Goal: Information Seeking & Learning: Compare options

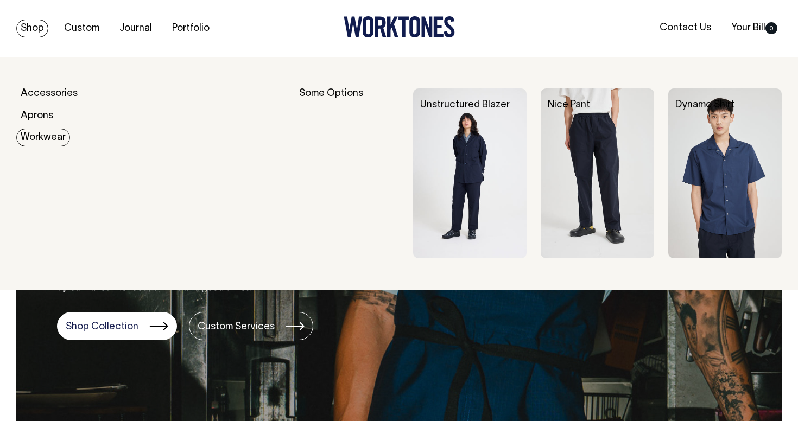
click at [46, 141] on link "Workwear" at bounding box center [43, 138] width 54 height 18
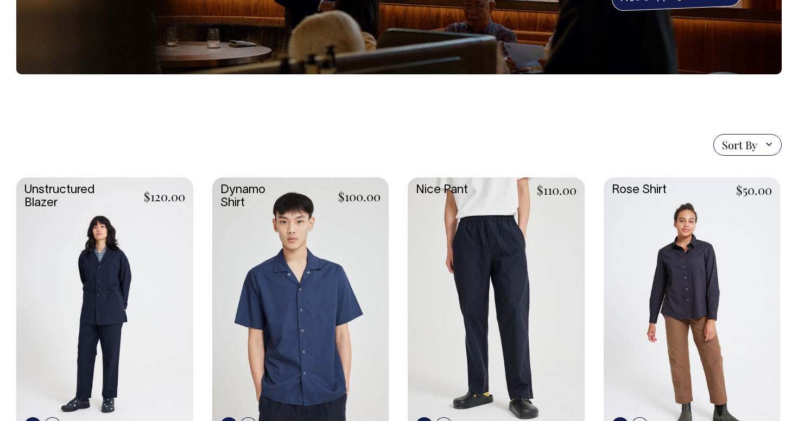
scroll to position [186, 0]
click at [275, 269] on link at bounding box center [300, 309] width 177 height 263
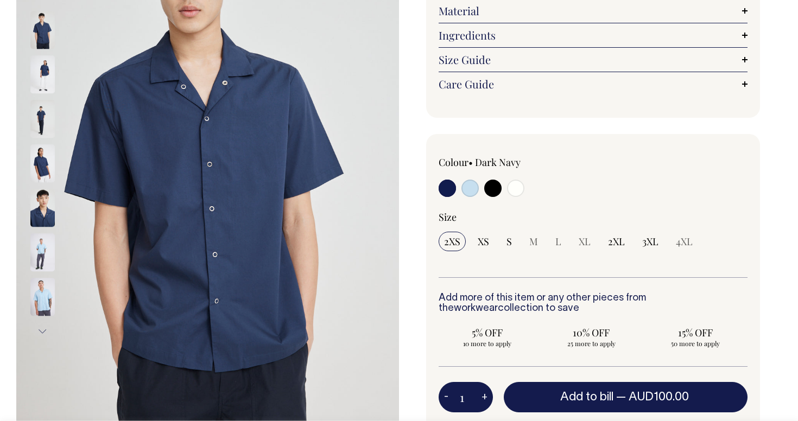
scroll to position [181, 0]
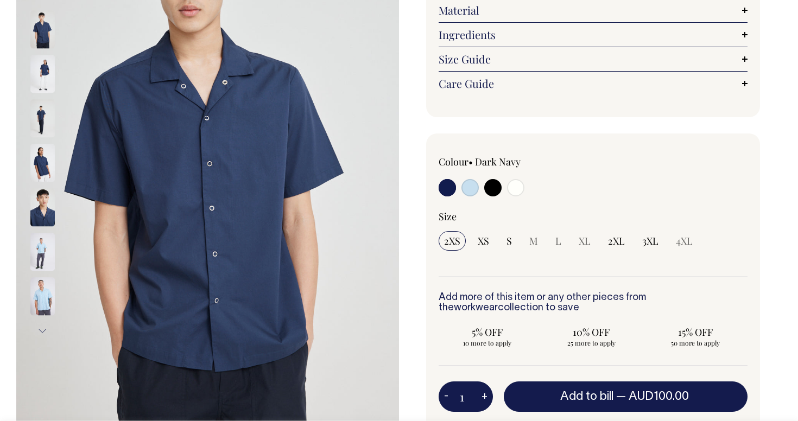
click at [31, 77] on img at bounding box center [42, 74] width 24 height 38
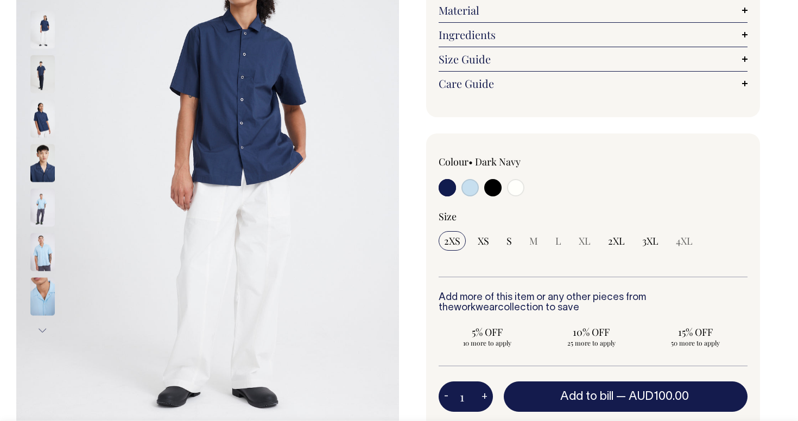
click at [44, 74] on img at bounding box center [42, 74] width 24 height 38
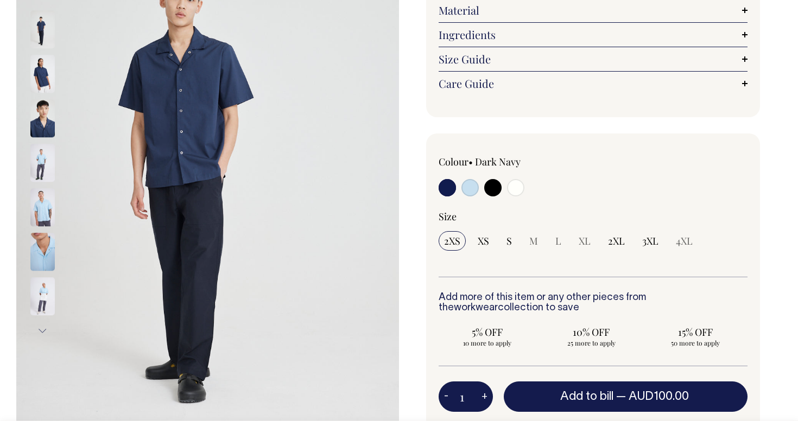
click at [39, 139] on div at bounding box center [57, 119] width 54 height 45
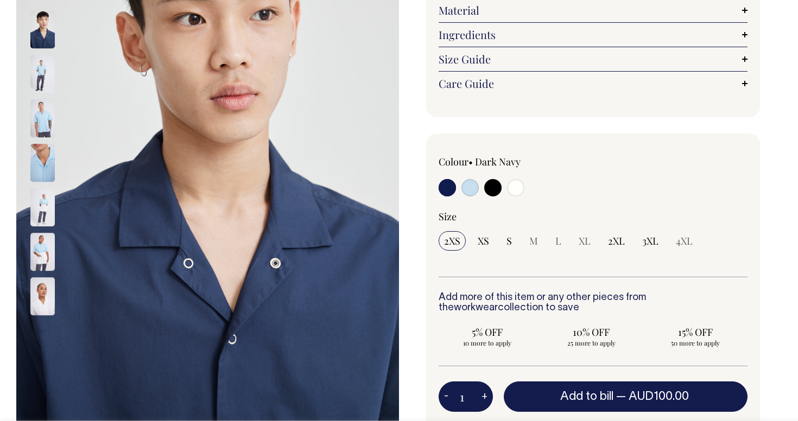
click at [50, 119] on img at bounding box center [42, 119] width 24 height 38
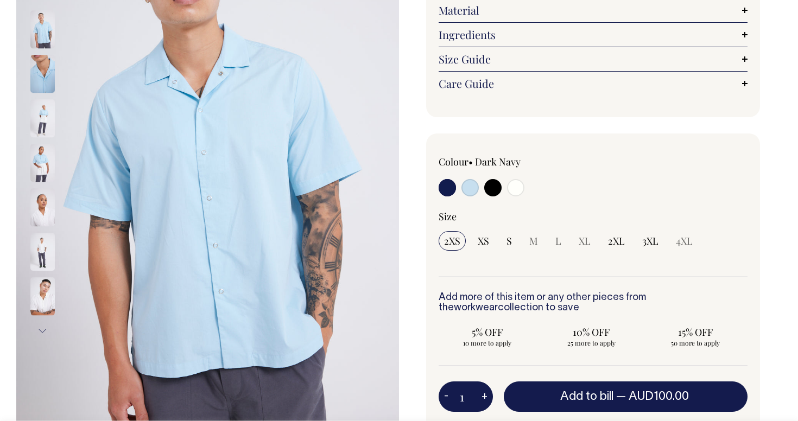
click at [45, 174] on img at bounding box center [42, 163] width 24 height 38
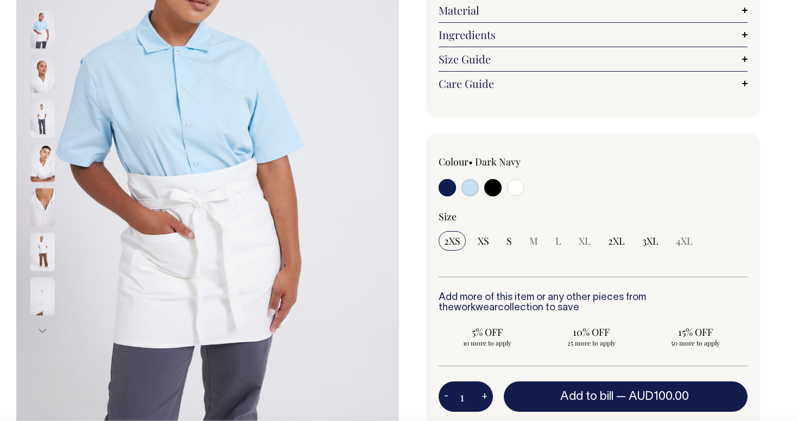
click at [514, 185] on input "radio" at bounding box center [515, 187] width 17 height 17
radio input "true"
select select "Off-White"
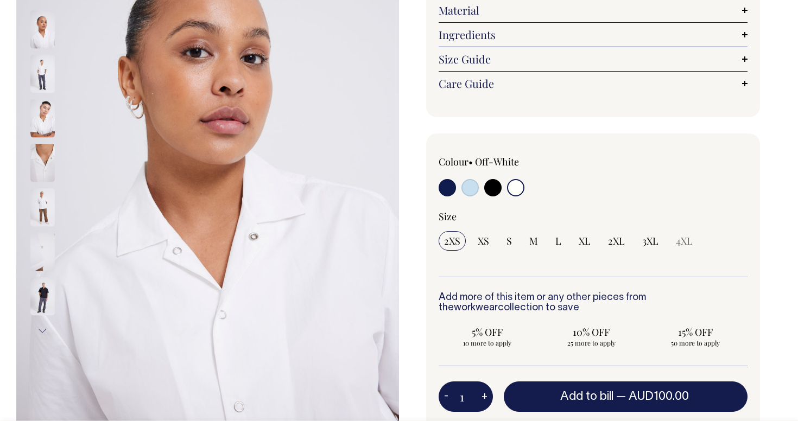
click at [43, 180] on img at bounding box center [42, 163] width 24 height 38
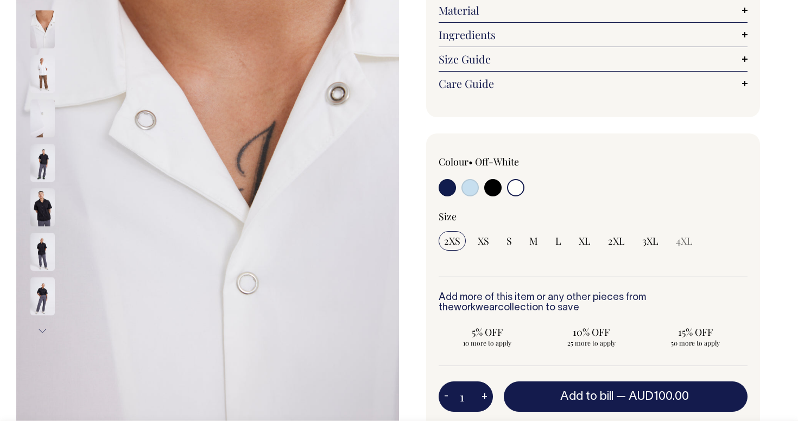
click at [44, 200] on div at bounding box center [57, 208] width 54 height 45
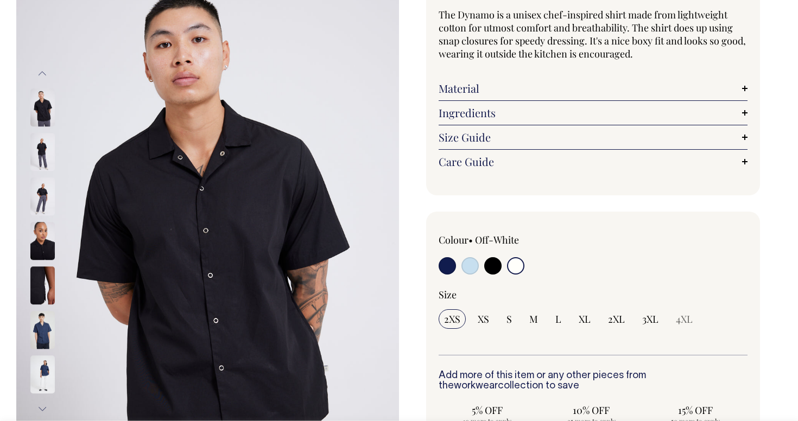
scroll to position [103, 0]
click at [586, 88] on link "Material" at bounding box center [593, 88] width 309 height 13
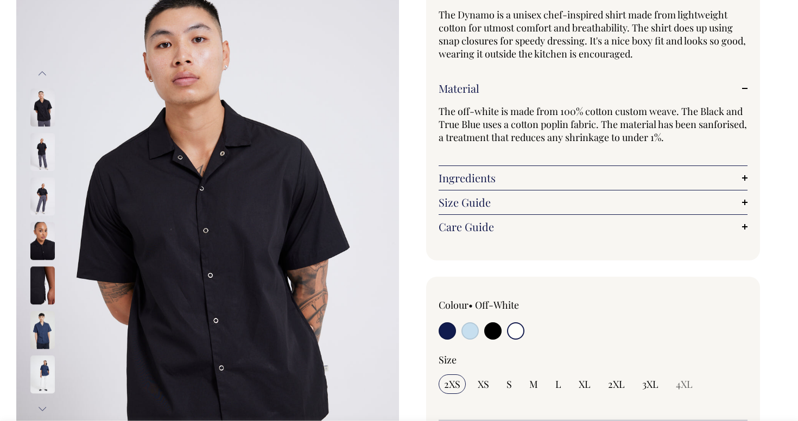
click at [586, 88] on link "Material" at bounding box center [593, 88] width 309 height 13
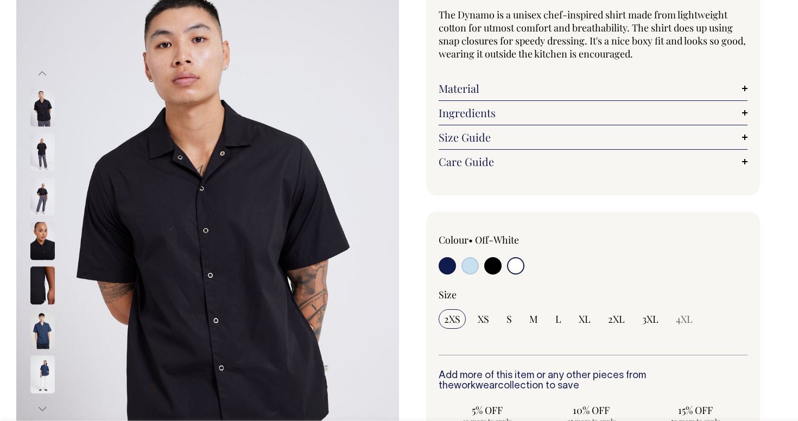
click at [533, 111] on link "Ingredients" at bounding box center [593, 112] width 309 height 13
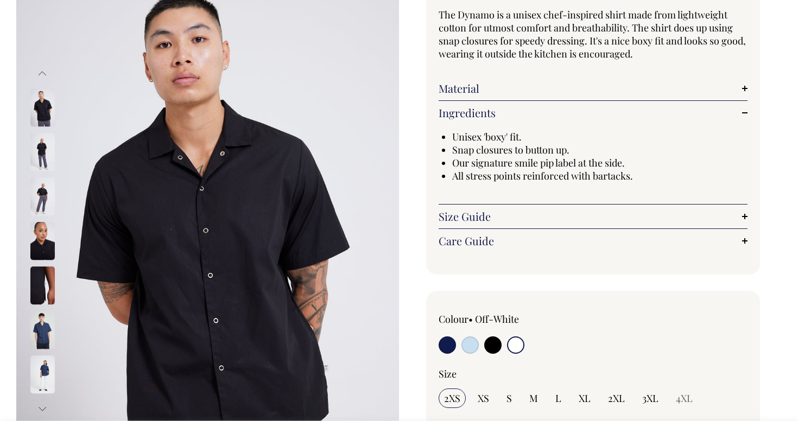
click at [533, 111] on link "Ingredients" at bounding box center [593, 112] width 309 height 13
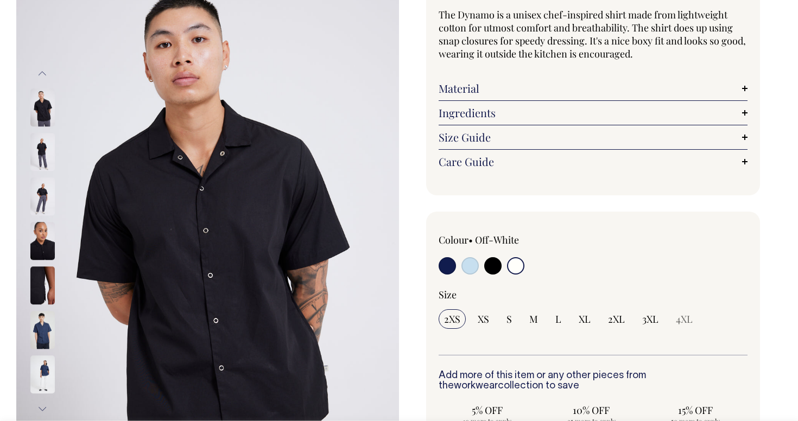
click at [546, 134] on link "Size Guide" at bounding box center [593, 137] width 309 height 13
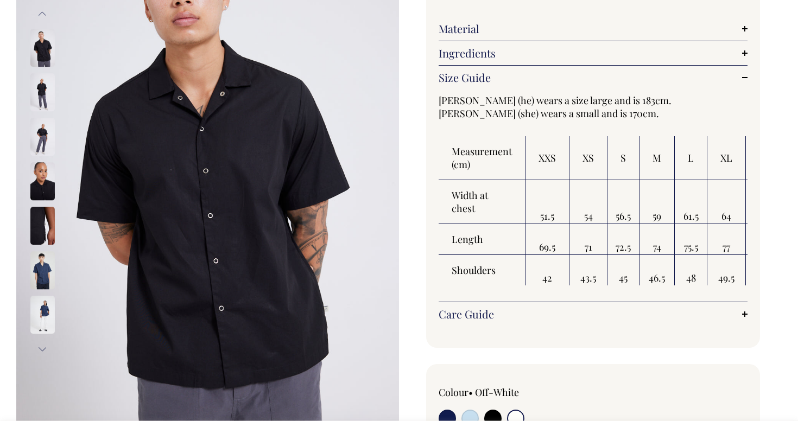
scroll to position [163, 0]
click at [529, 316] on link "Care Guide" at bounding box center [593, 313] width 309 height 13
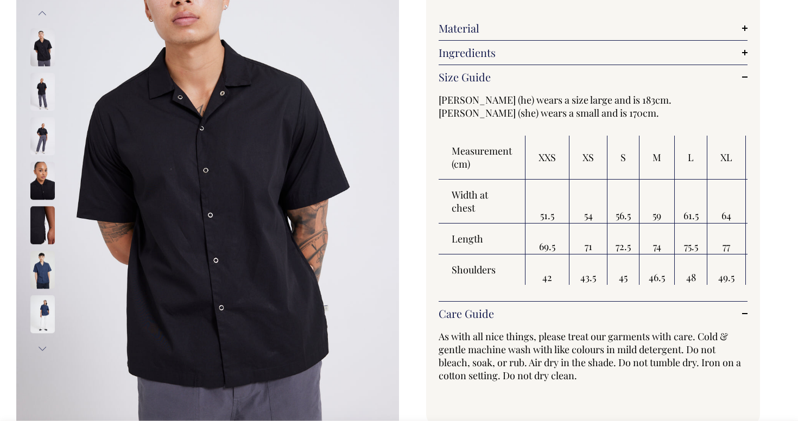
click at [623, 312] on link "Care Guide" at bounding box center [593, 313] width 309 height 13
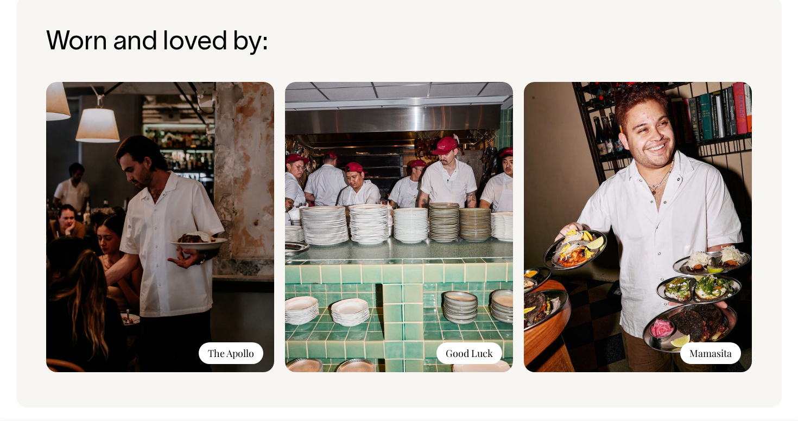
scroll to position [1057, 0]
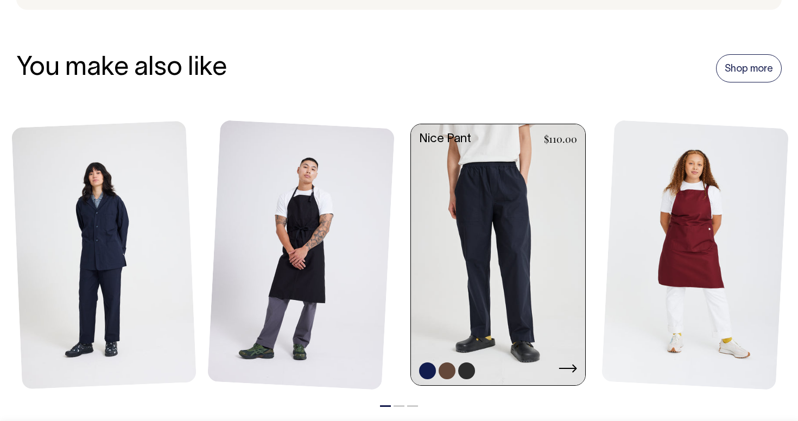
click at [485, 236] on link at bounding box center [498, 256] width 174 height 264
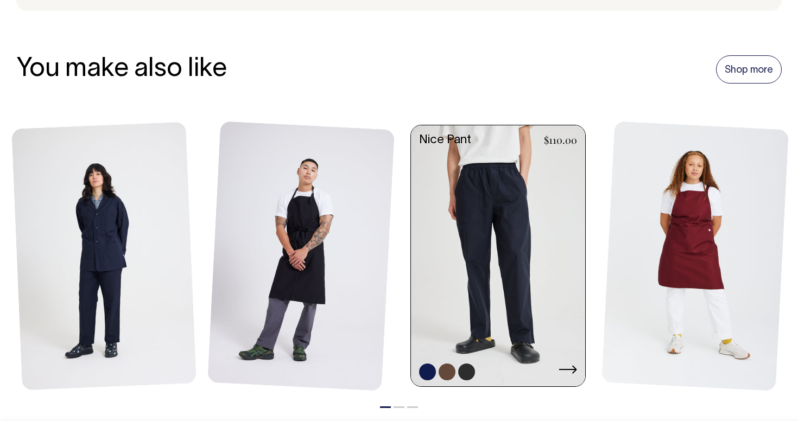
scroll to position [1454, 0]
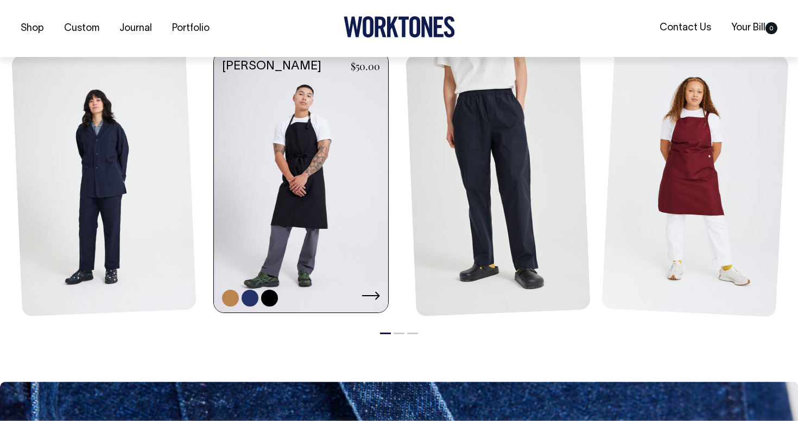
click at [331, 200] on link at bounding box center [301, 184] width 174 height 264
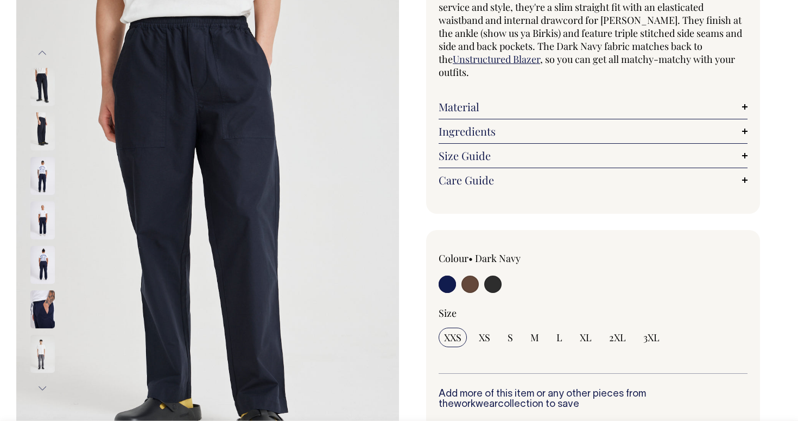
scroll to position [123, 0]
click at [47, 92] on img at bounding box center [42, 87] width 24 height 38
click at [42, 120] on img at bounding box center [42, 132] width 24 height 38
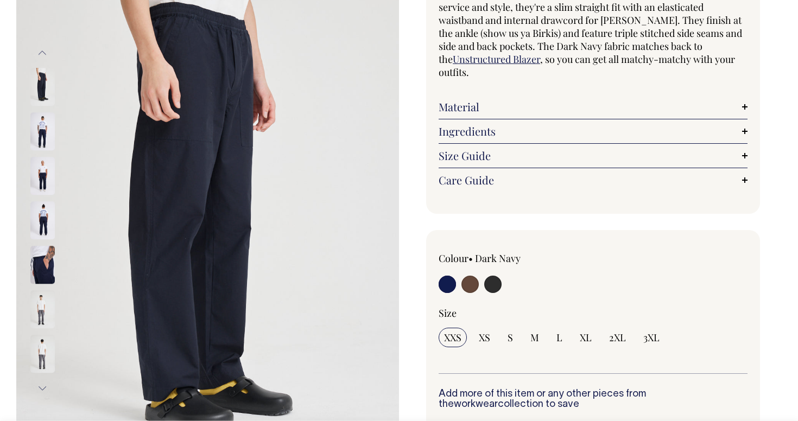
click at [44, 132] on img at bounding box center [42, 132] width 24 height 38
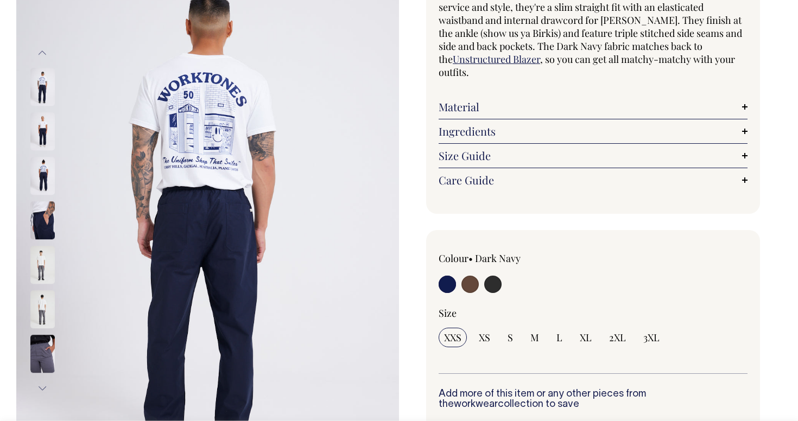
click at [42, 128] on img at bounding box center [42, 132] width 24 height 38
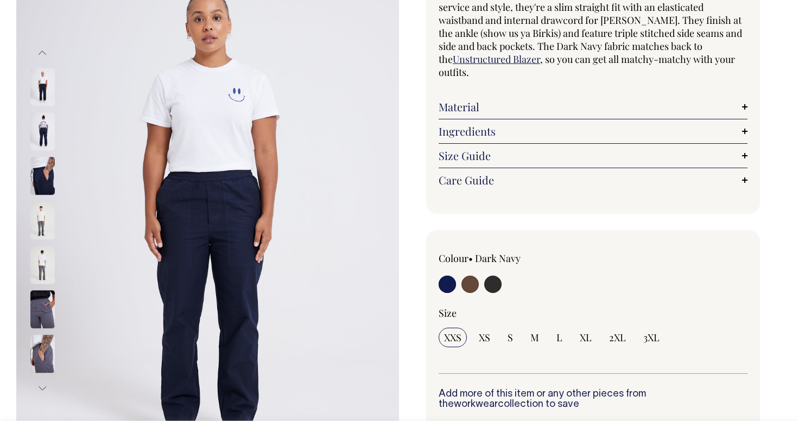
click at [45, 129] on img at bounding box center [42, 132] width 24 height 38
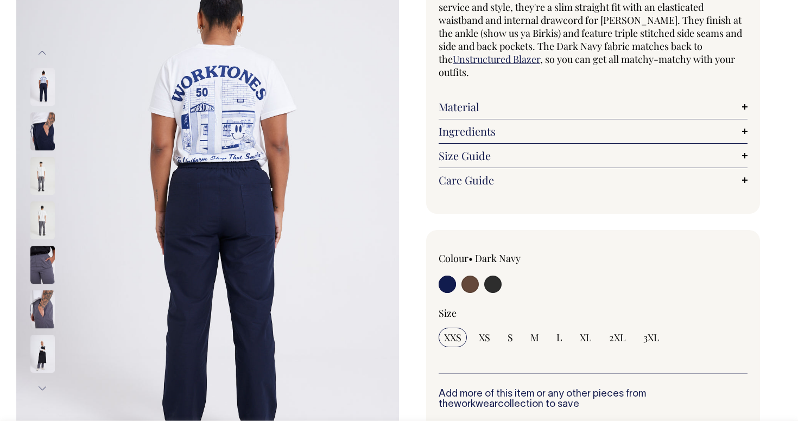
click at [46, 131] on img at bounding box center [42, 132] width 24 height 38
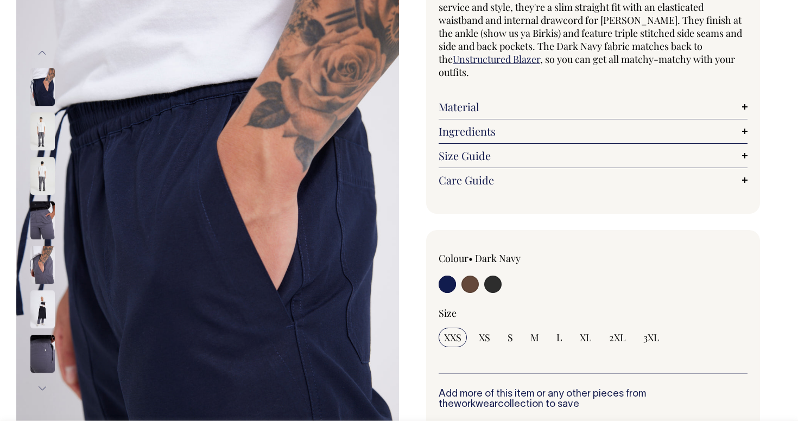
click at [40, 132] on img at bounding box center [42, 132] width 24 height 38
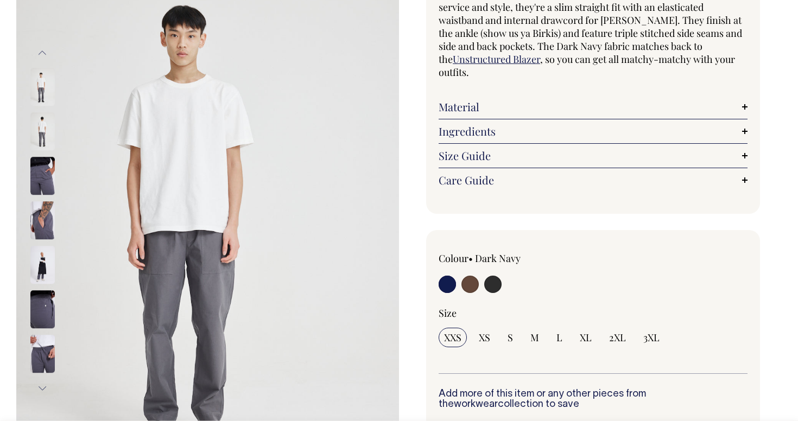
click at [40, 167] on img at bounding box center [42, 176] width 24 height 38
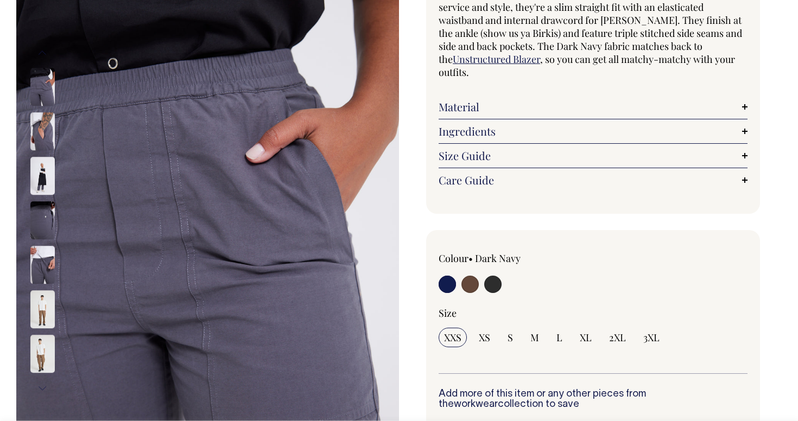
click at [39, 143] on img at bounding box center [42, 132] width 24 height 38
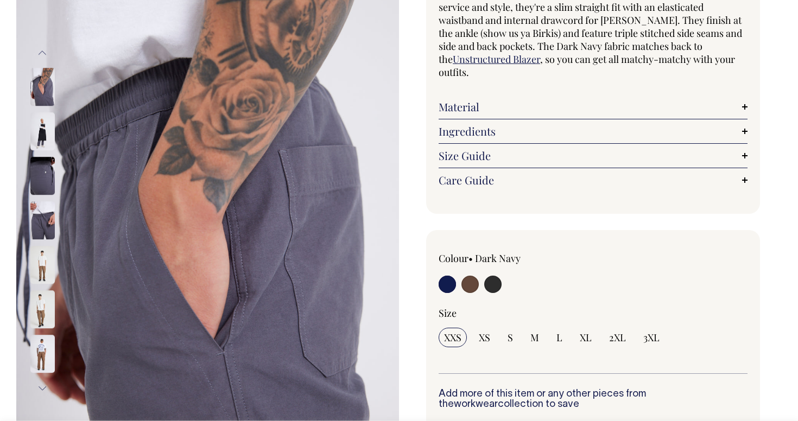
click at [41, 177] on img at bounding box center [42, 176] width 24 height 38
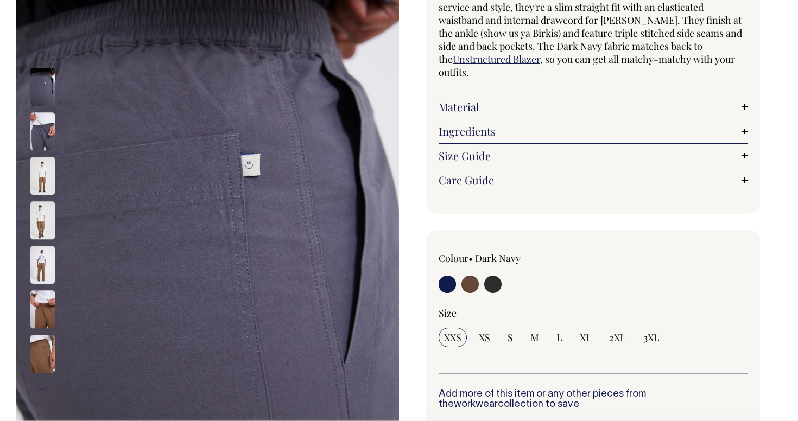
click at [44, 167] on img at bounding box center [42, 176] width 24 height 38
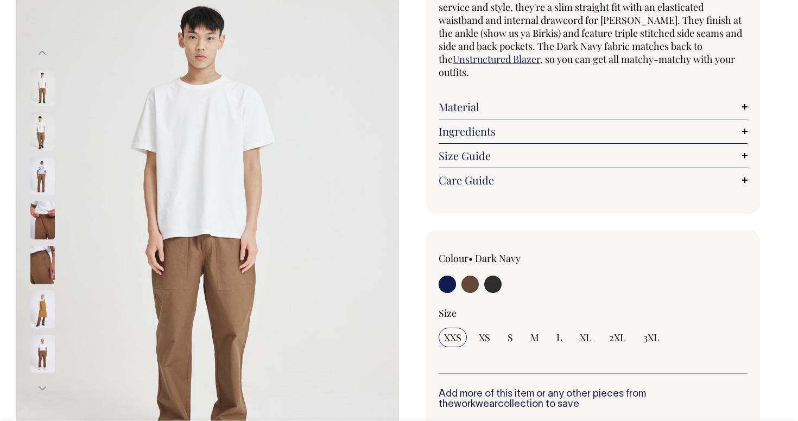
click at [522, 115] on div "Material Made from 100% cotton." at bounding box center [593, 107] width 309 height 24
click at [550, 111] on link "Material" at bounding box center [593, 106] width 309 height 13
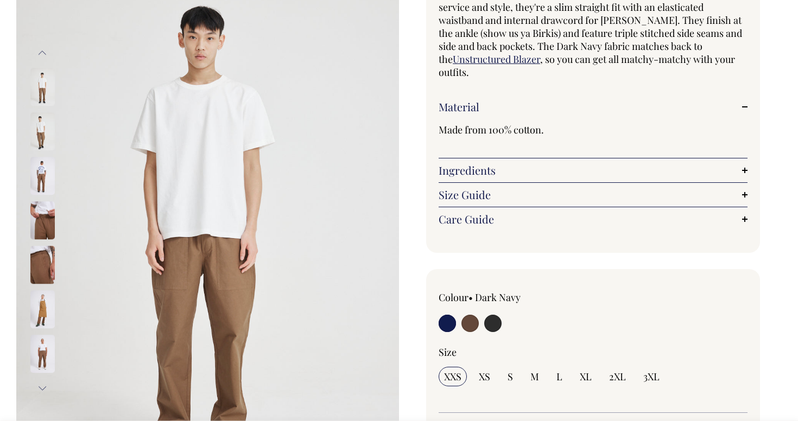
click at [566, 116] on div "Made from 100% cotton." at bounding box center [593, 132] width 309 height 39
click at [527, 164] on link "Ingredients" at bounding box center [593, 170] width 309 height 13
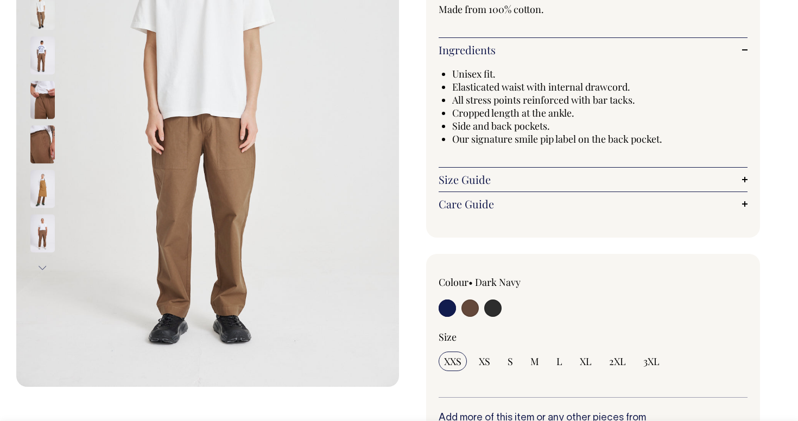
scroll to position [244, 0]
click at [559, 174] on link "Size Guide" at bounding box center [593, 179] width 309 height 13
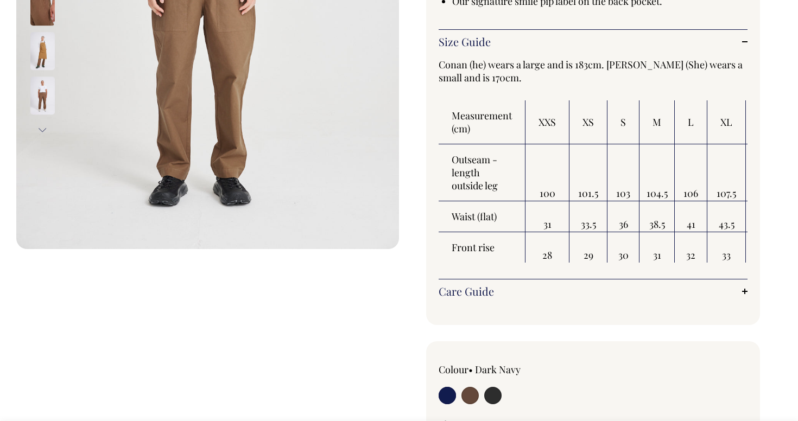
scroll to position [382, 0]
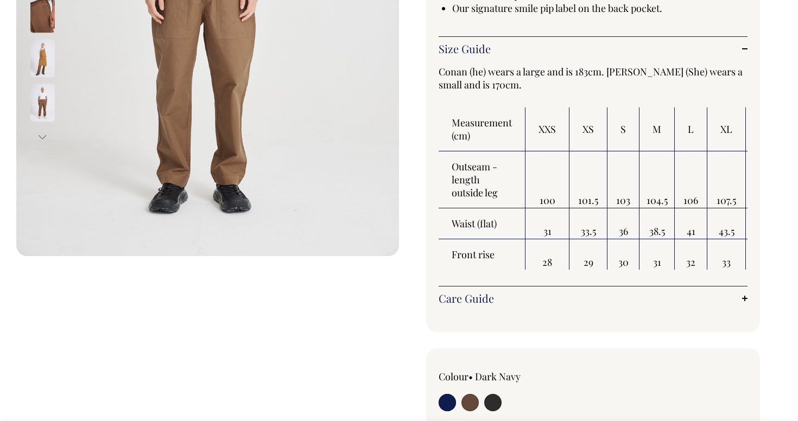
click at [556, 298] on link "Care Guide" at bounding box center [593, 298] width 309 height 13
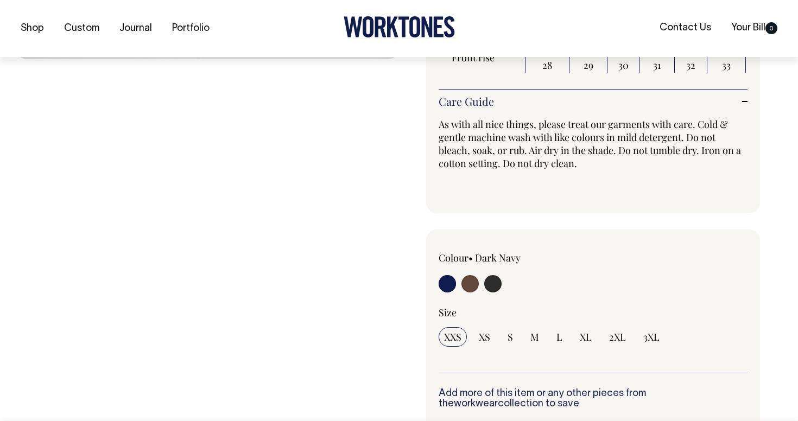
scroll to position [572, 0]
click at [473, 289] on input "radio" at bounding box center [469, 283] width 17 height 17
radio input "true"
radio input "false"
select select "Chocolate"
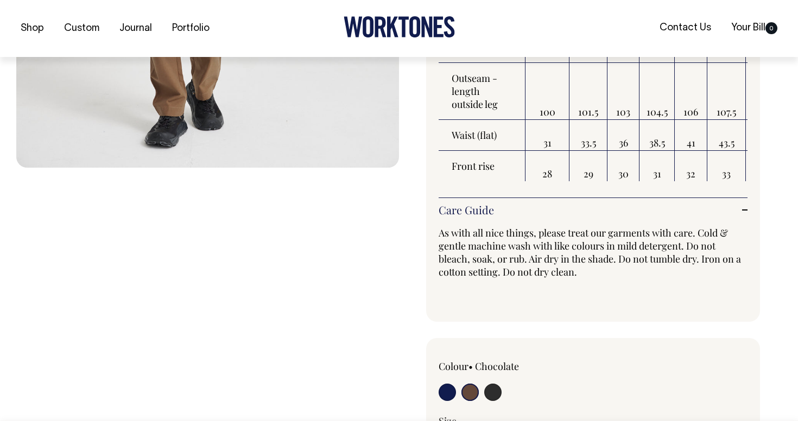
click at [494, 392] on input "radio" at bounding box center [492, 392] width 17 height 17
radio input "true"
select select "Charcoal"
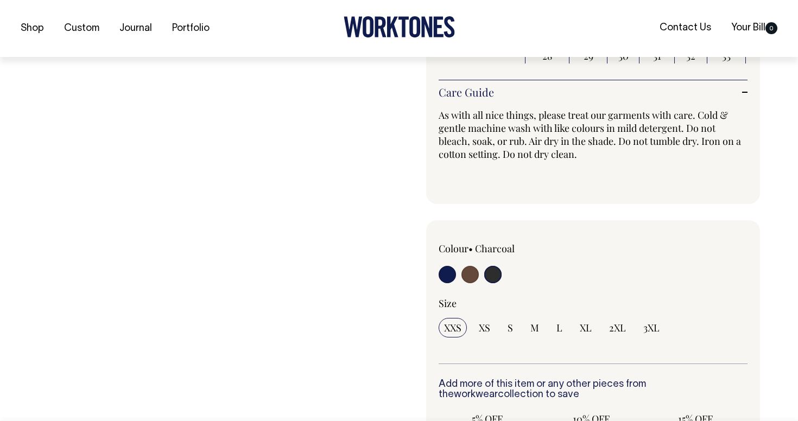
scroll to position [581, 0]
click at [453, 278] on input "radio" at bounding box center [447, 273] width 17 height 17
radio input "true"
select select "Dark Navy"
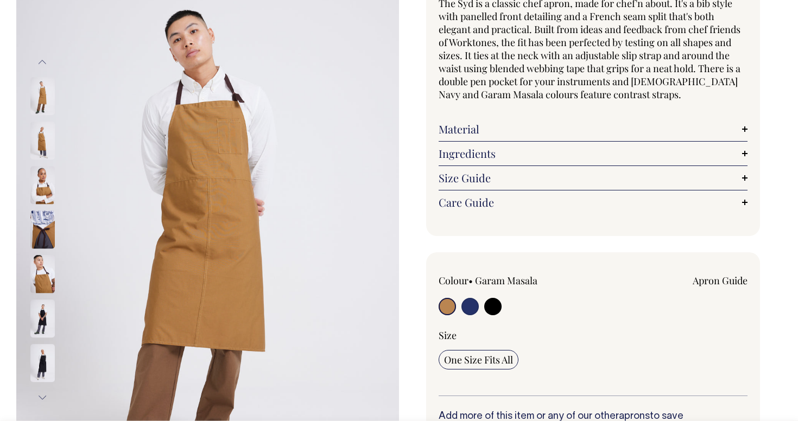
scroll to position [115, 0]
click at [518, 180] on link "Size Guide" at bounding box center [593, 177] width 309 height 13
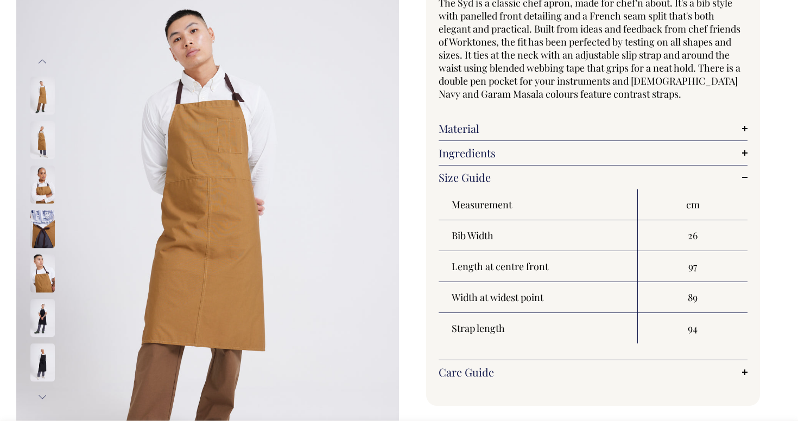
click at [529, 177] on link "Size Guide" at bounding box center [593, 177] width 309 height 13
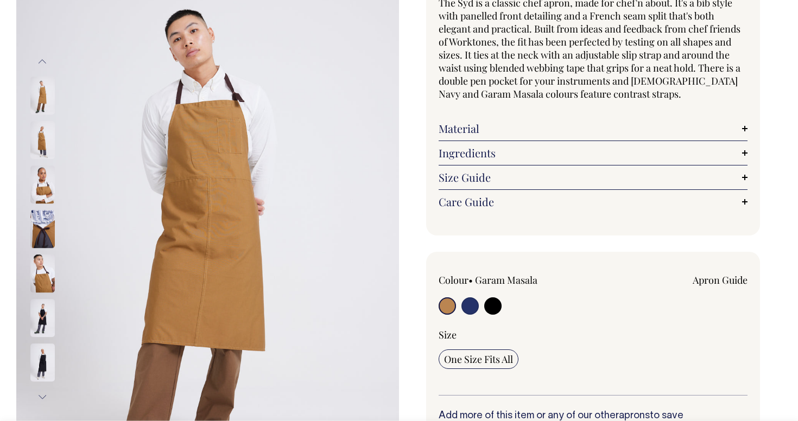
click at [495, 305] on input "radio" at bounding box center [492, 306] width 17 height 17
radio input "true"
select select "Black"
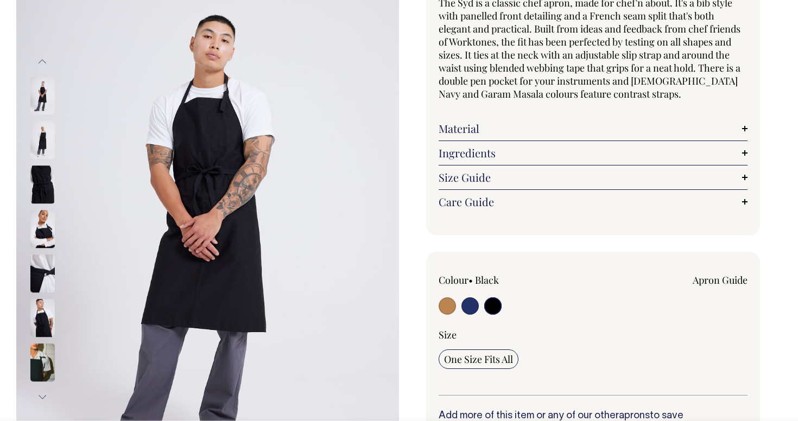
click at [465, 303] on input "radio" at bounding box center [469, 306] width 17 height 17
radio input "true"
select select "French Navy"
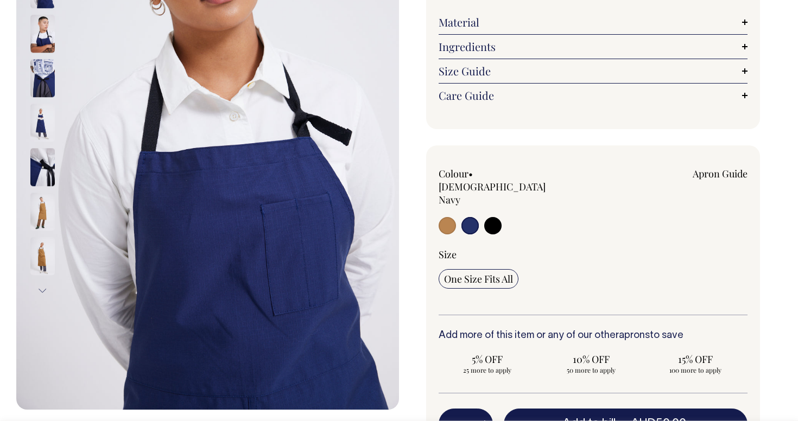
scroll to position [221, 0]
click at [491, 217] on input "radio" at bounding box center [492, 225] width 17 height 17
radio input "true"
select select "Black"
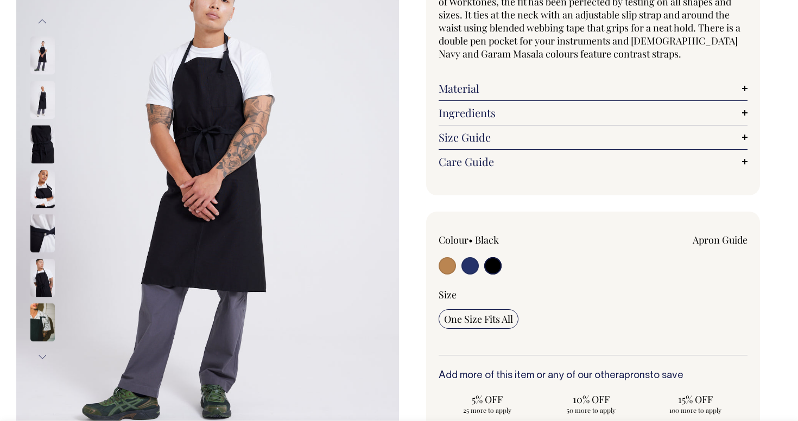
scroll to position [155, 0]
click at [502, 168] on div "Care Guide Care Guide As with all nice things, please treat our aprons with car…" at bounding box center [593, 162] width 309 height 24
click at [544, 161] on link "Care Guide" at bounding box center [593, 161] width 309 height 13
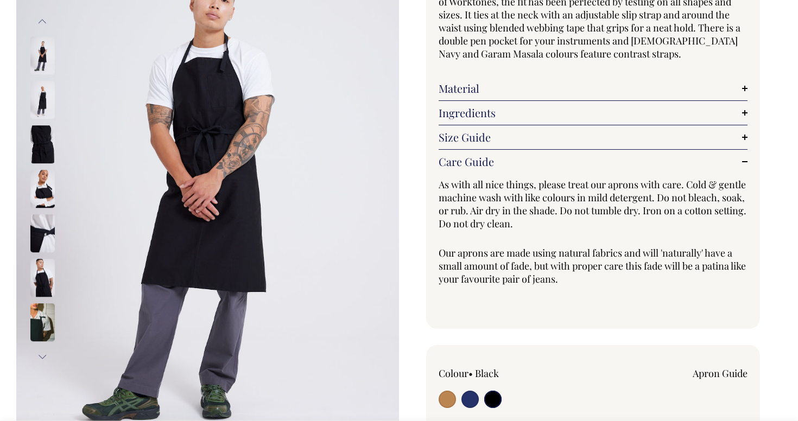
click at [544, 161] on link "Care Guide" at bounding box center [593, 161] width 309 height 13
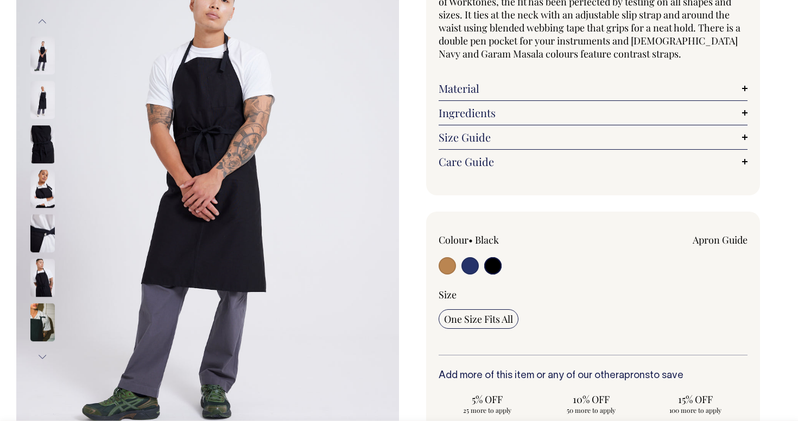
click at [486, 132] on link "Size Guide" at bounding box center [593, 137] width 309 height 13
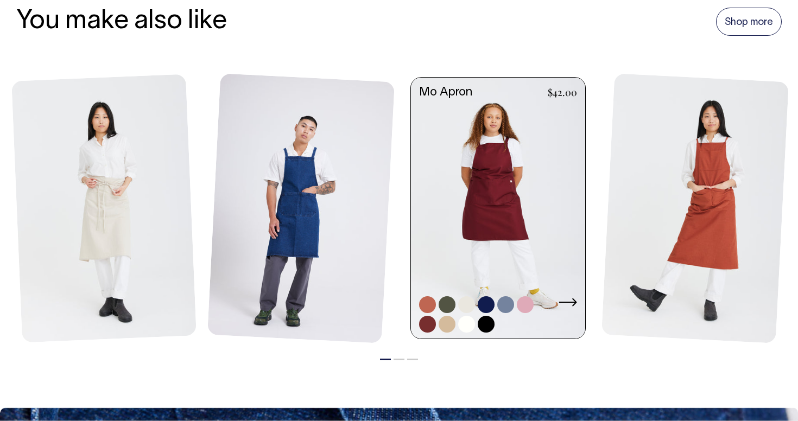
scroll to position [1501, 0]
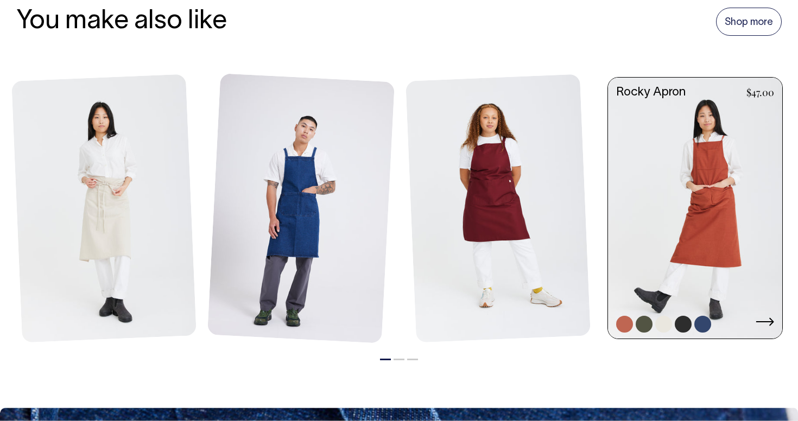
click at [767, 225] on link at bounding box center [695, 210] width 174 height 264
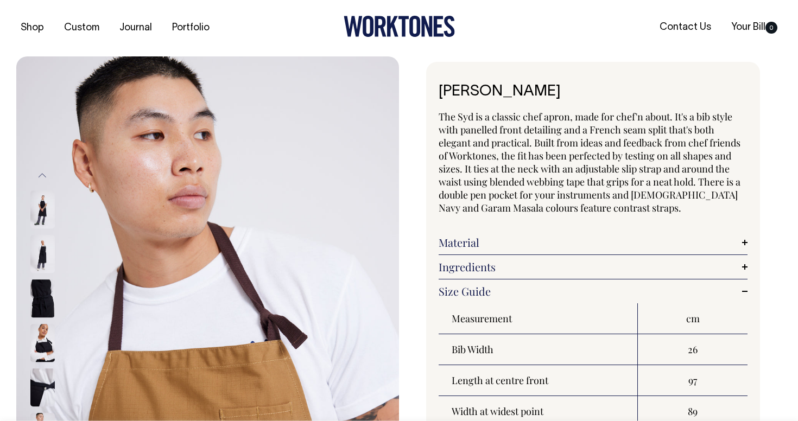
scroll to position [0, 0]
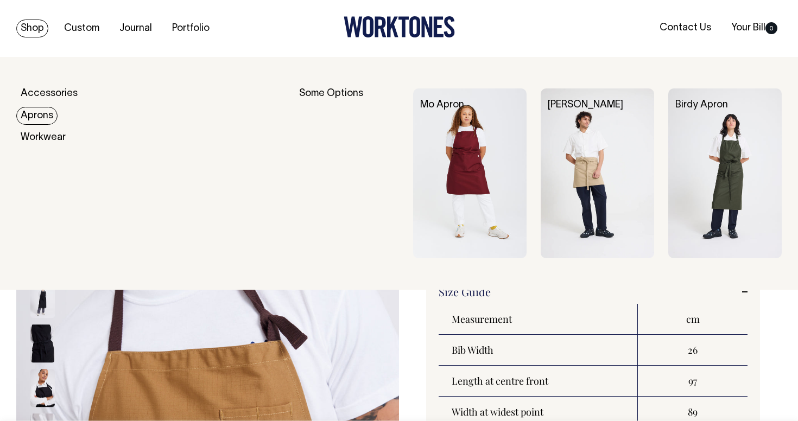
click at [41, 112] on link "Aprons" at bounding box center [36, 116] width 41 height 18
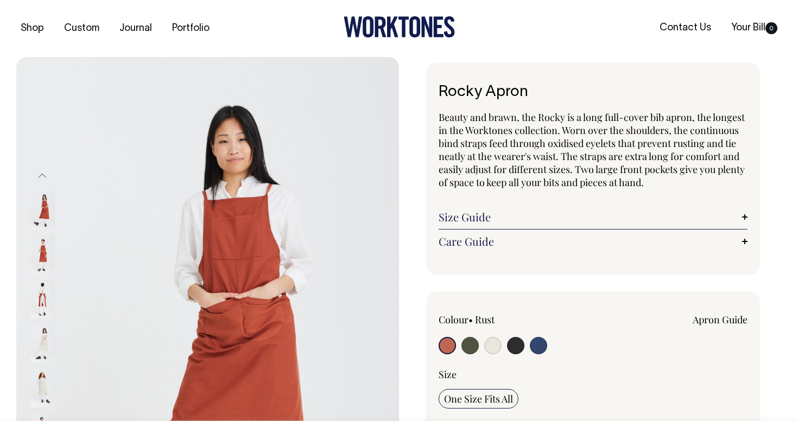
click at [560, 219] on link "Size Guide" at bounding box center [593, 217] width 309 height 13
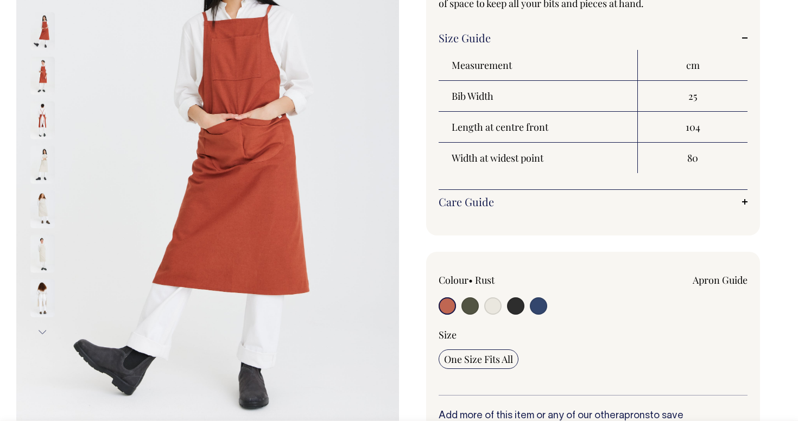
scroll to position [180, 0]
click at [467, 304] on input "radio" at bounding box center [469, 305] width 17 height 17
radio input "true"
select select "Olive"
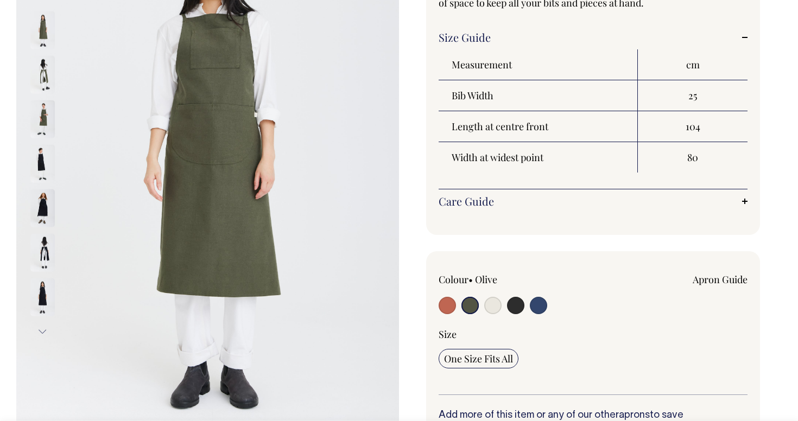
click at [517, 307] on input "radio" at bounding box center [515, 305] width 17 height 17
radio input "true"
select select "Charcoal"
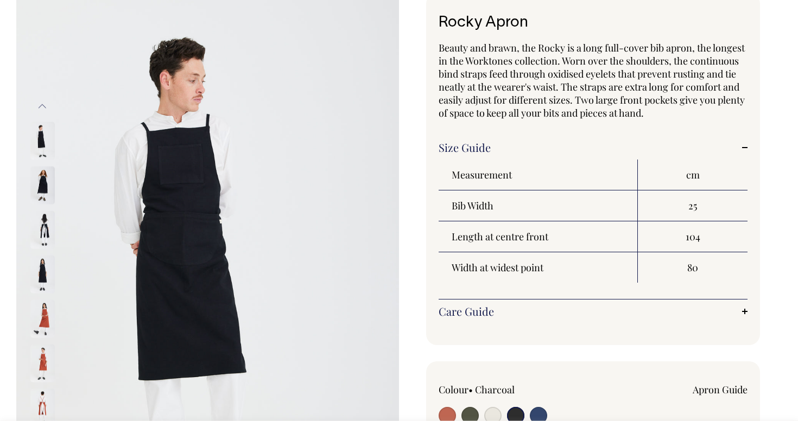
scroll to position [69, 0]
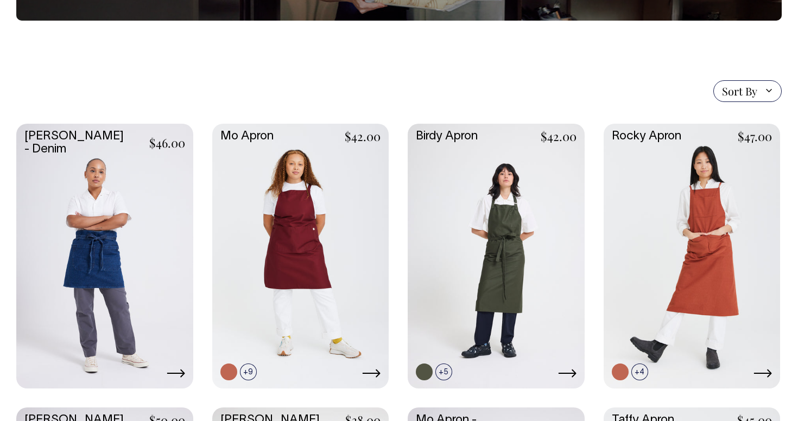
scroll to position [211, 0]
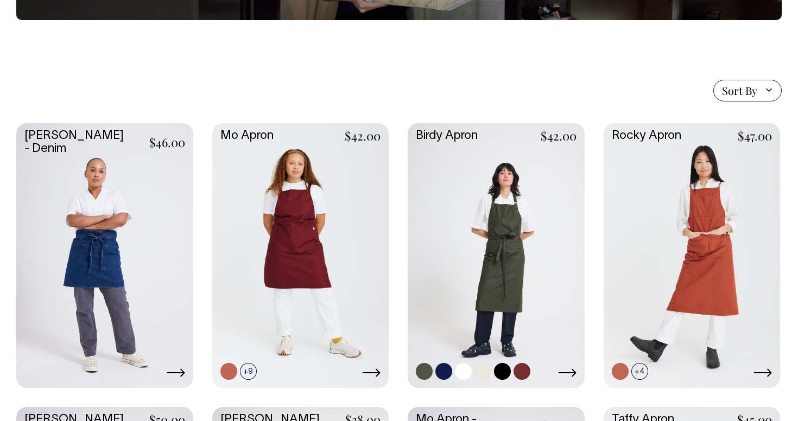
click at [518, 292] on link at bounding box center [496, 254] width 177 height 263
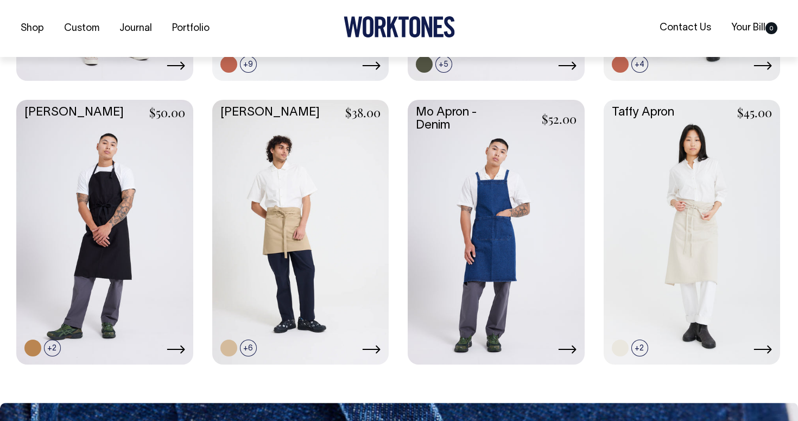
scroll to position [518, 0]
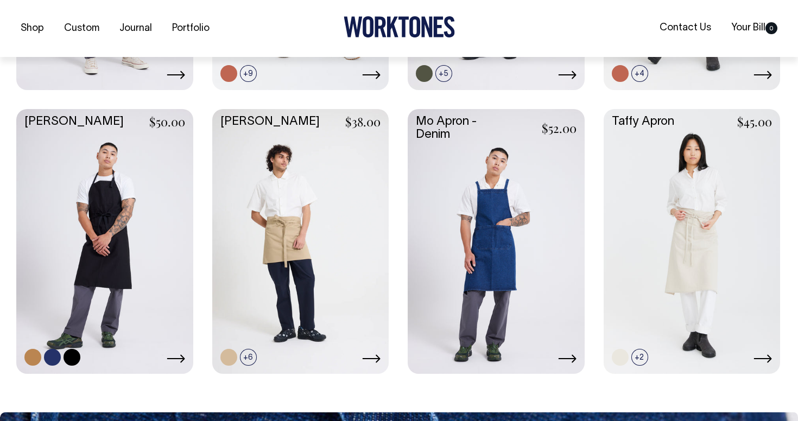
click at [136, 249] on link at bounding box center [104, 240] width 177 height 263
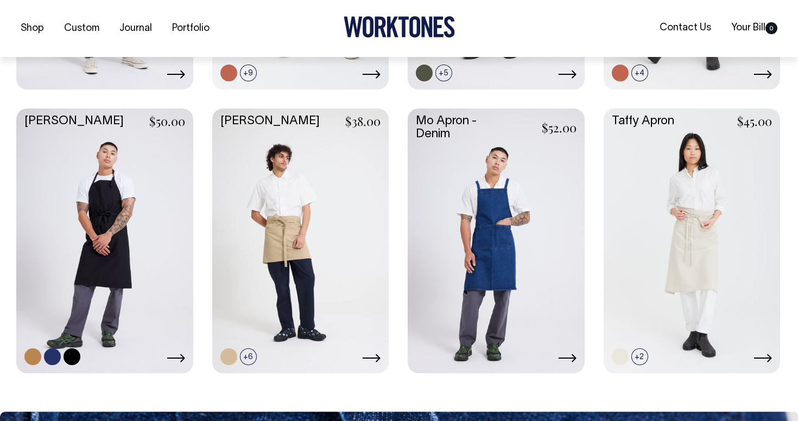
scroll to position [510, 0]
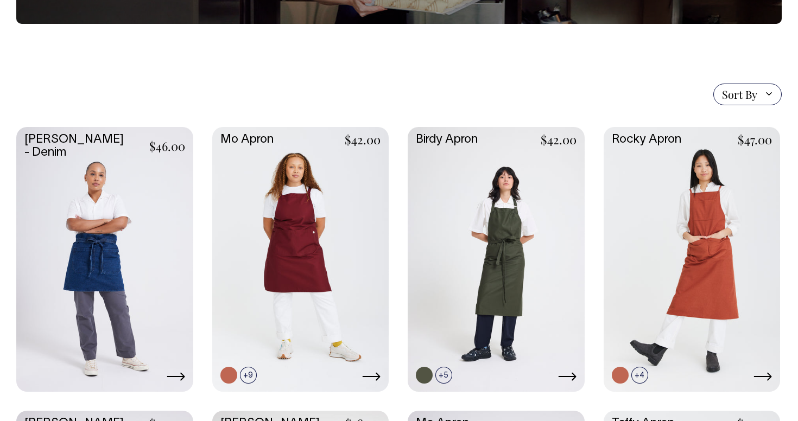
click at [749, 99] on span "Sort By" at bounding box center [739, 94] width 35 height 13
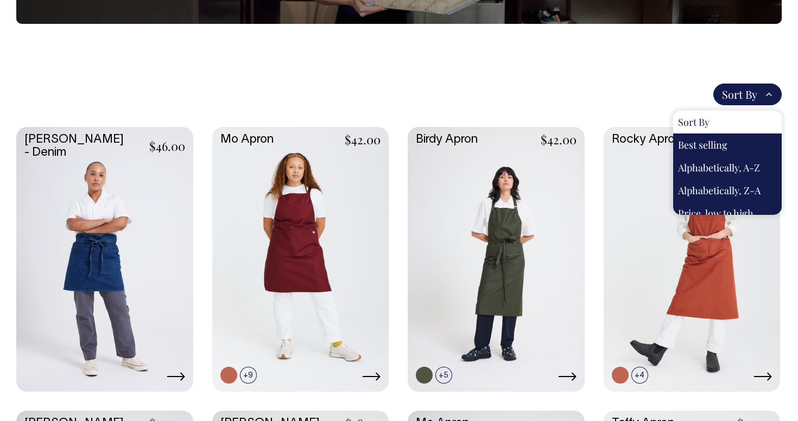
scroll to position [207, 0]
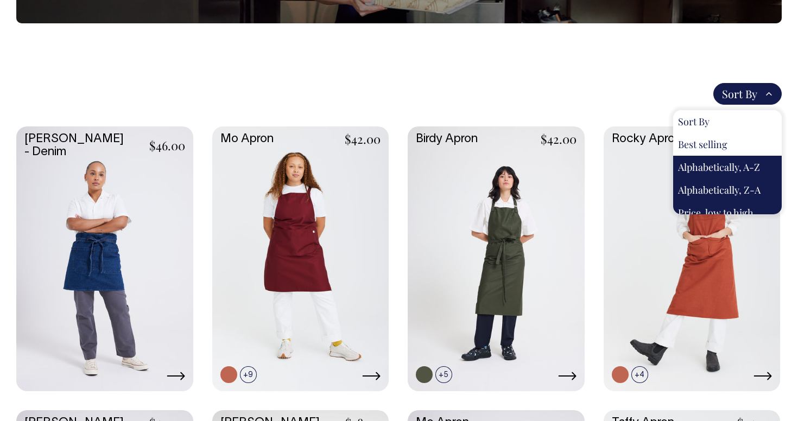
click at [711, 141] on div "Best selling" at bounding box center [727, 144] width 109 height 23
select select "best-selling"
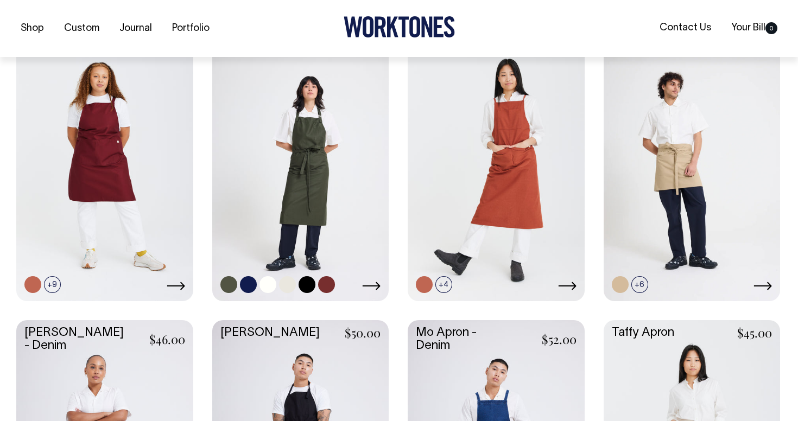
scroll to position [298, 0]
click at [278, 197] on link at bounding box center [300, 167] width 177 height 263
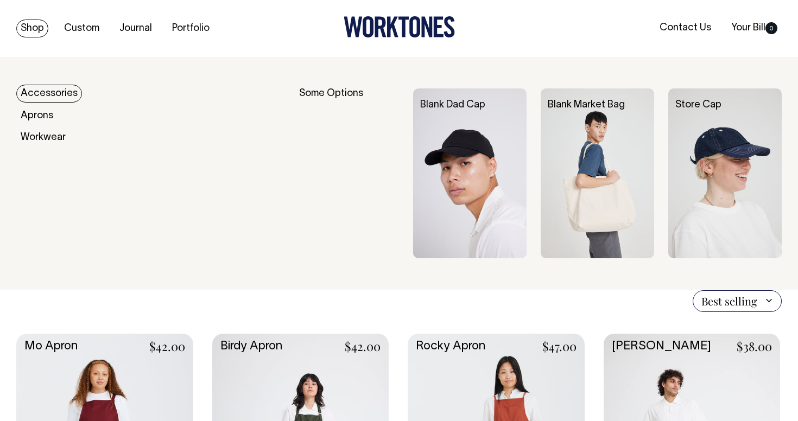
scroll to position [0, 0]
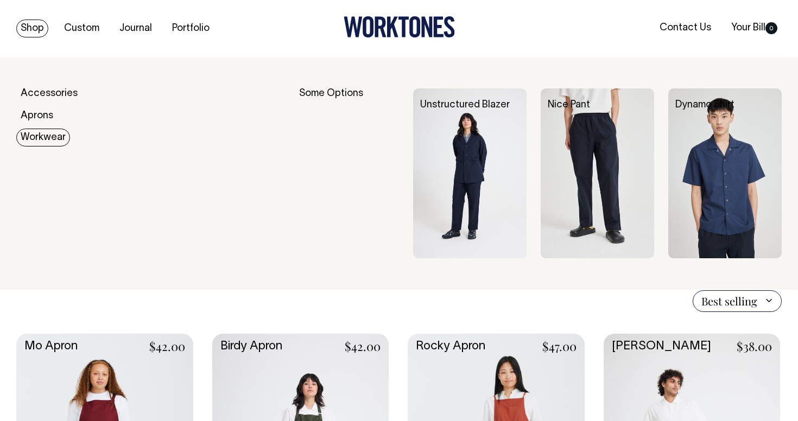
click at [36, 137] on link "Workwear" at bounding box center [43, 138] width 54 height 18
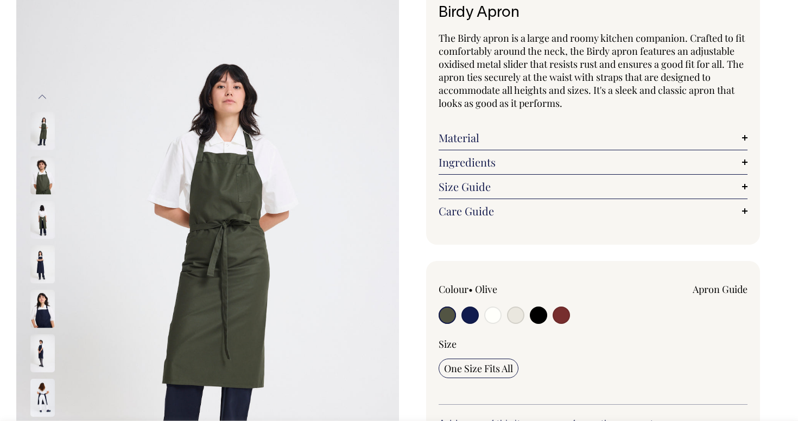
scroll to position [80, 0]
click at [41, 130] on img at bounding box center [42, 131] width 24 height 38
click at [41, 175] on img at bounding box center [42, 175] width 24 height 38
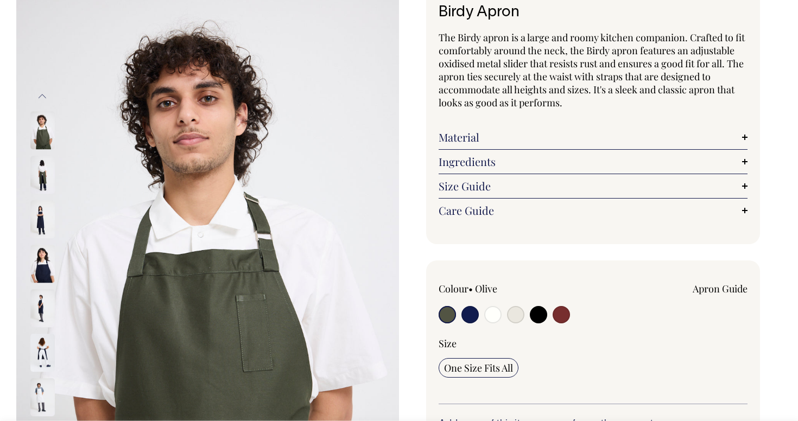
click at [39, 191] on img at bounding box center [42, 175] width 24 height 38
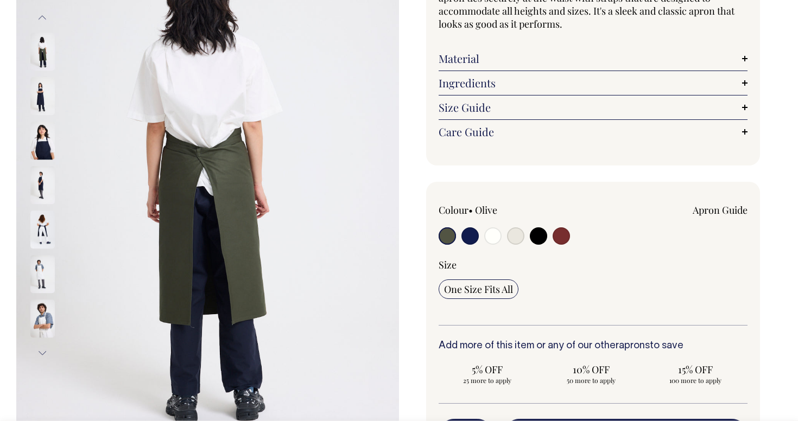
scroll to position [159, 0]
click at [40, 52] on img at bounding box center [42, 52] width 24 height 38
click at [39, 87] on img at bounding box center [42, 96] width 24 height 38
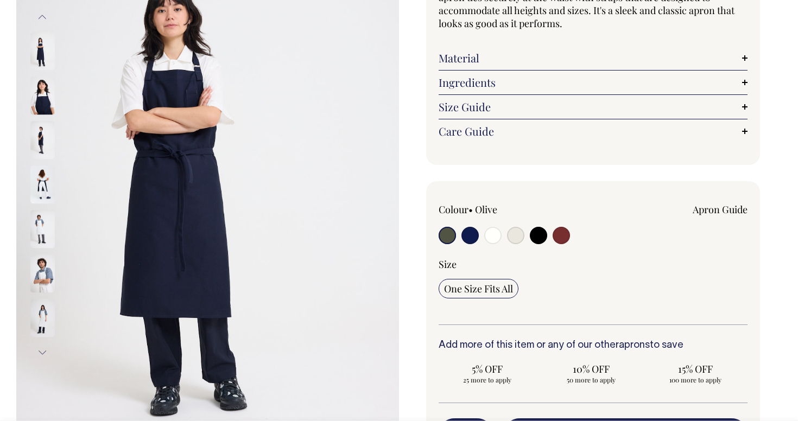
click at [39, 56] on img at bounding box center [42, 52] width 24 height 38
click at [43, 92] on img at bounding box center [42, 96] width 24 height 38
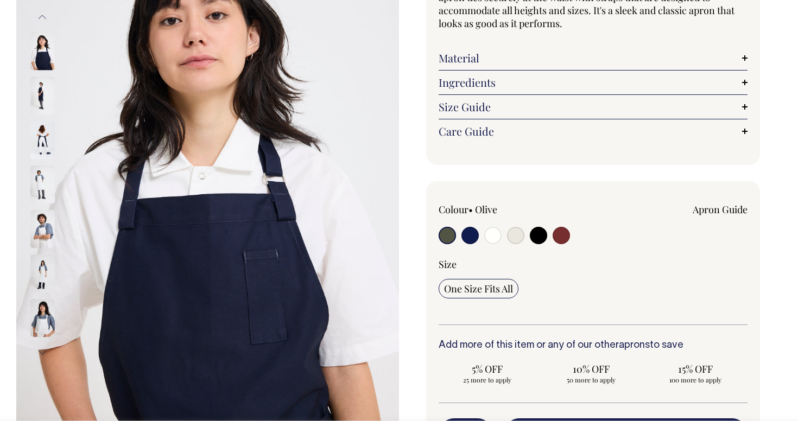
click at [40, 94] on img at bounding box center [42, 96] width 24 height 38
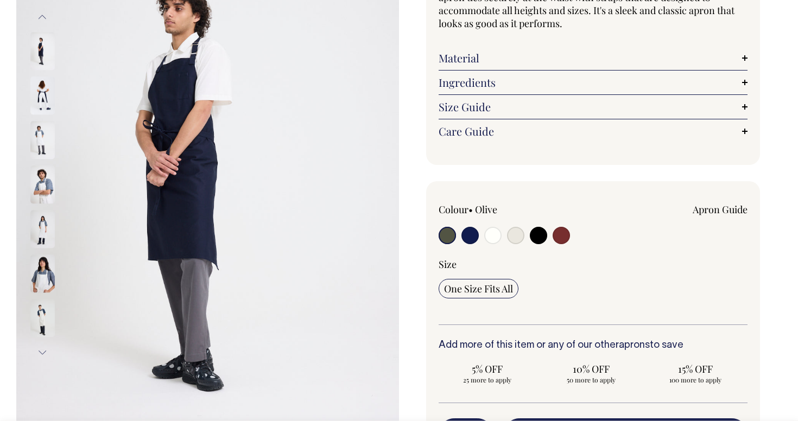
click at [47, 99] on img at bounding box center [42, 96] width 24 height 38
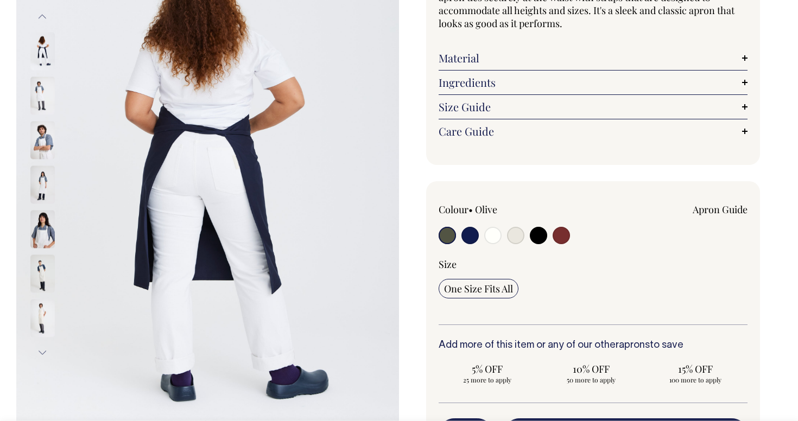
click at [41, 92] on img at bounding box center [42, 96] width 24 height 38
click at [516, 110] on link "Size Guide" at bounding box center [593, 106] width 309 height 13
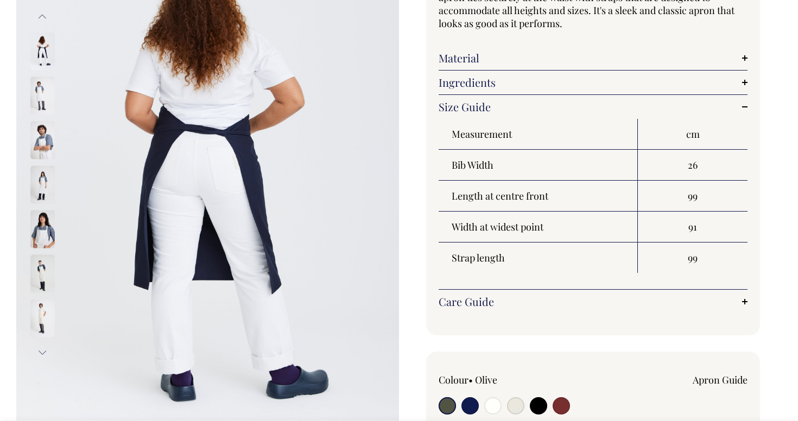
click at [516, 110] on link "Size Guide" at bounding box center [593, 106] width 309 height 13
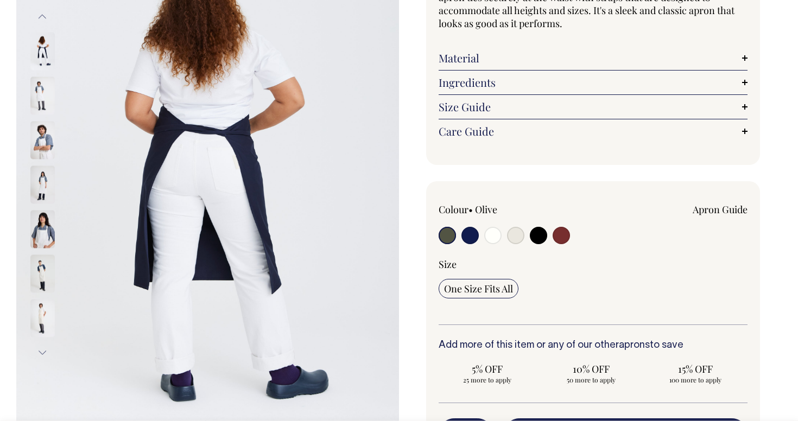
click at [46, 152] on img at bounding box center [42, 140] width 24 height 38
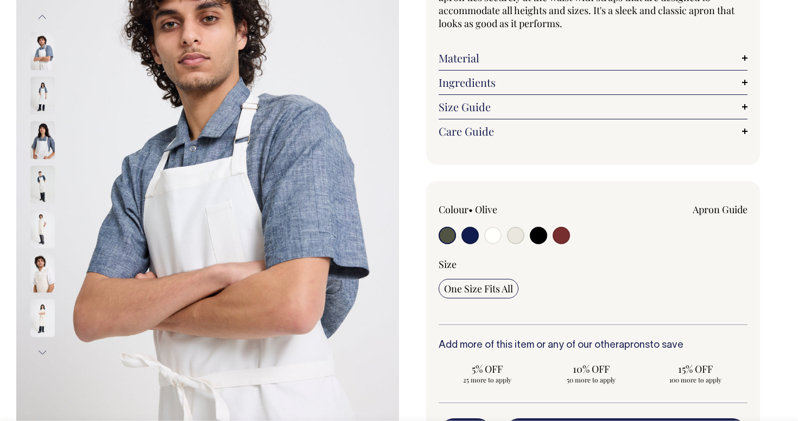
click at [42, 97] on img at bounding box center [42, 96] width 24 height 38
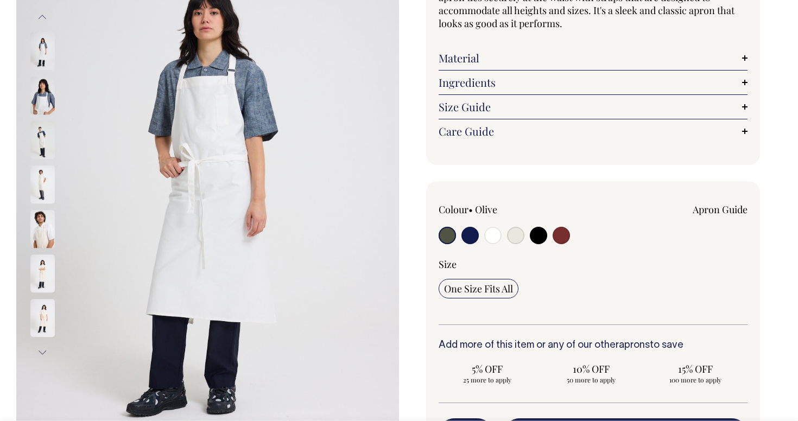
click at [35, 102] on img at bounding box center [42, 96] width 24 height 38
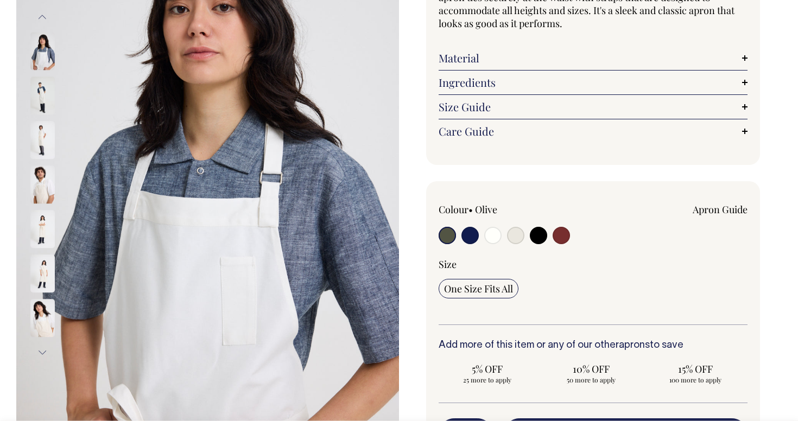
click at [41, 99] on img at bounding box center [42, 96] width 24 height 38
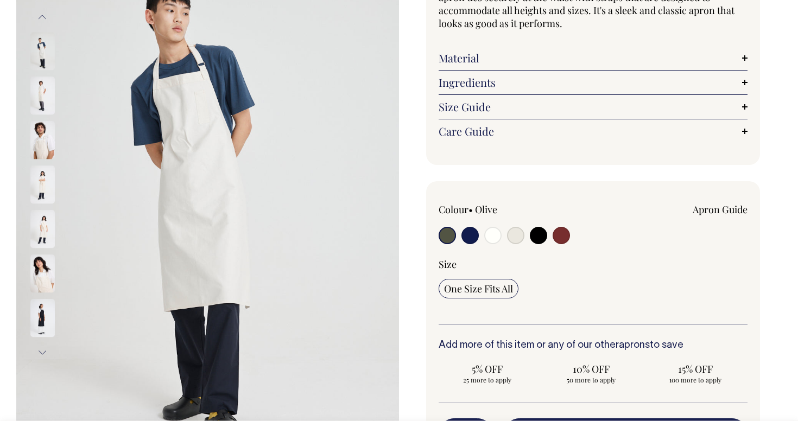
click at [42, 237] on img at bounding box center [42, 230] width 24 height 38
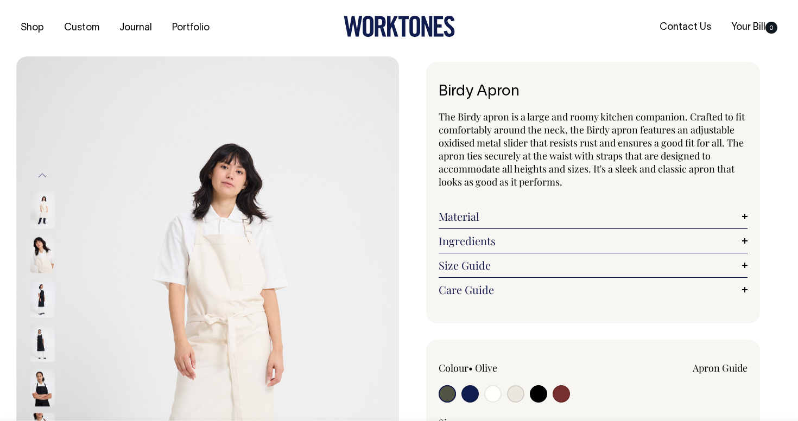
scroll to position [0, 0]
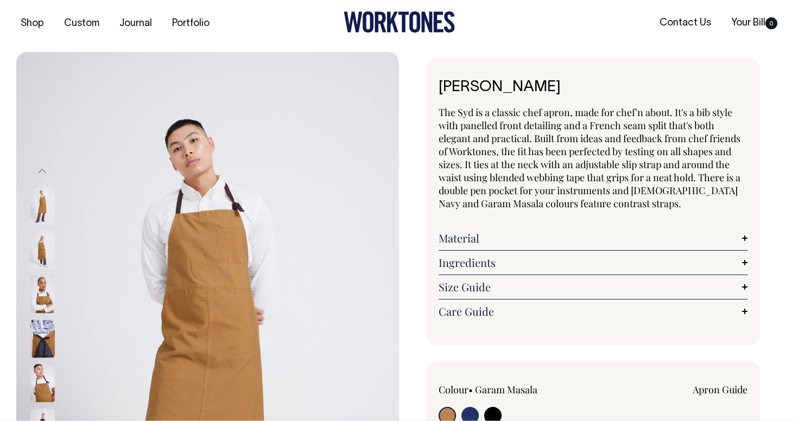
click at [525, 289] on link "Size Guide" at bounding box center [593, 287] width 309 height 13
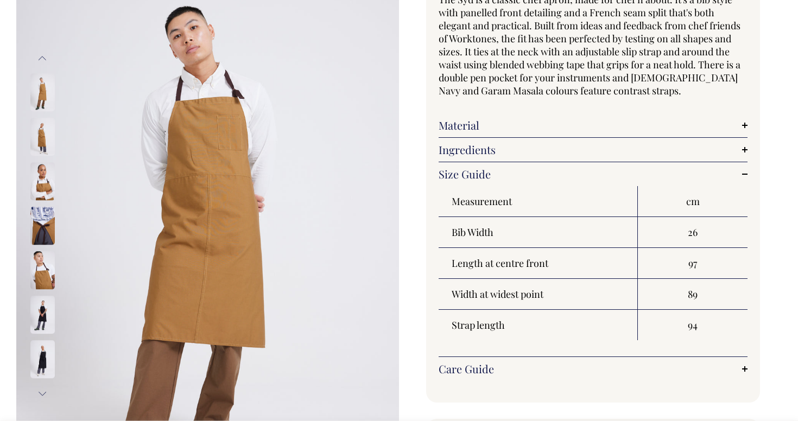
scroll to position [118, 0]
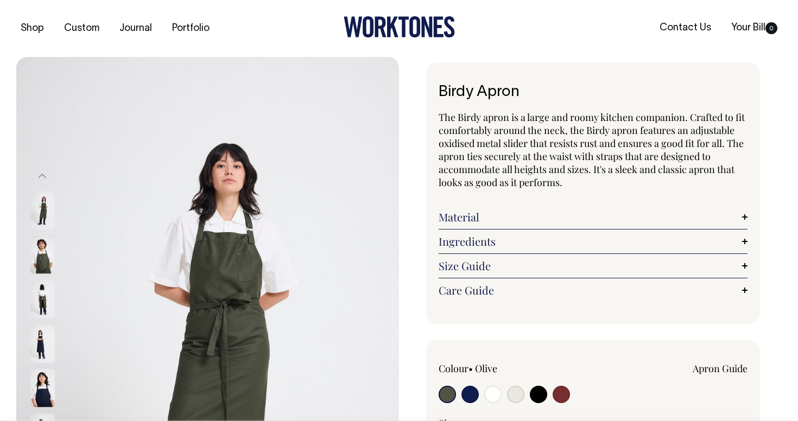
click at [524, 268] on link "Size Guide" at bounding box center [593, 266] width 309 height 13
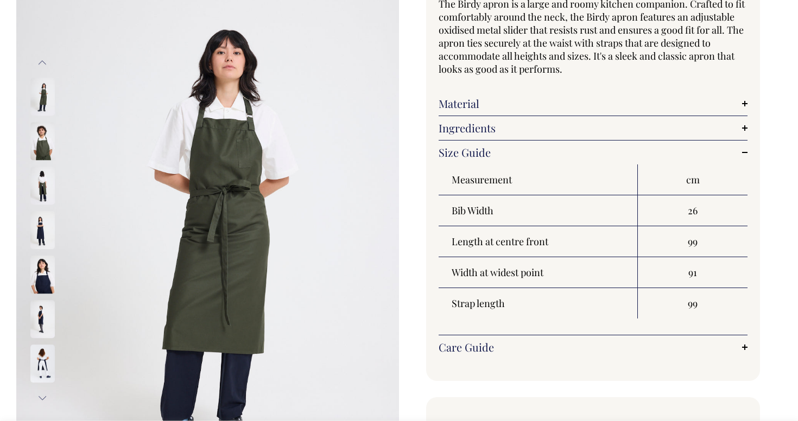
scroll to position [114, 0]
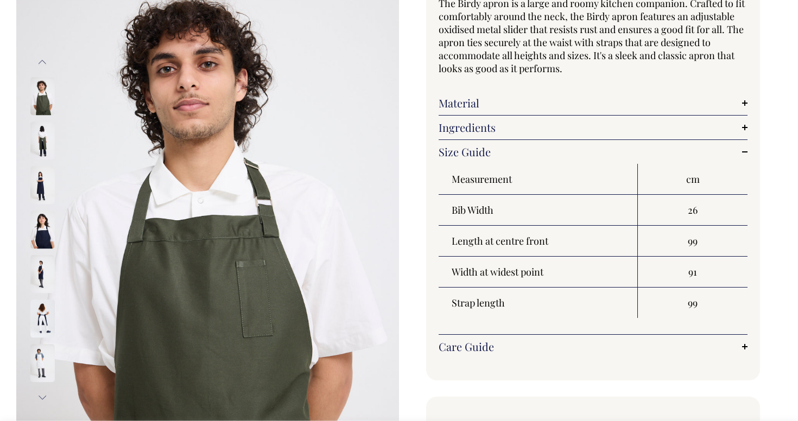
click at [41, 214] on img at bounding box center [42, 230] width 24 height 38
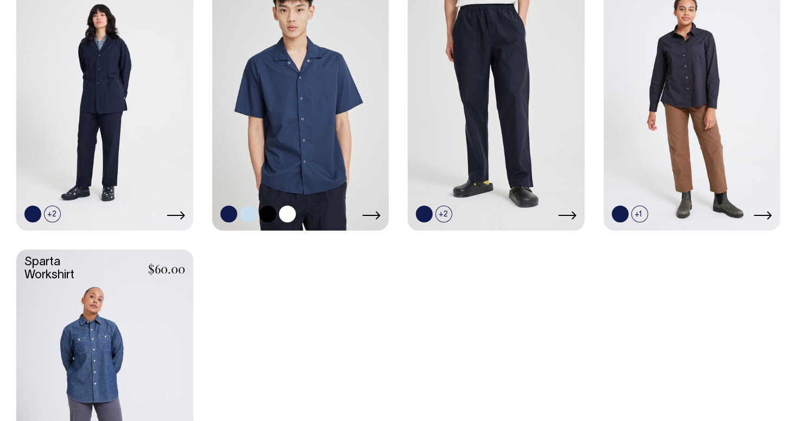
click at [330, 120] on link at bounding box center [300, 97] width 177 height 263
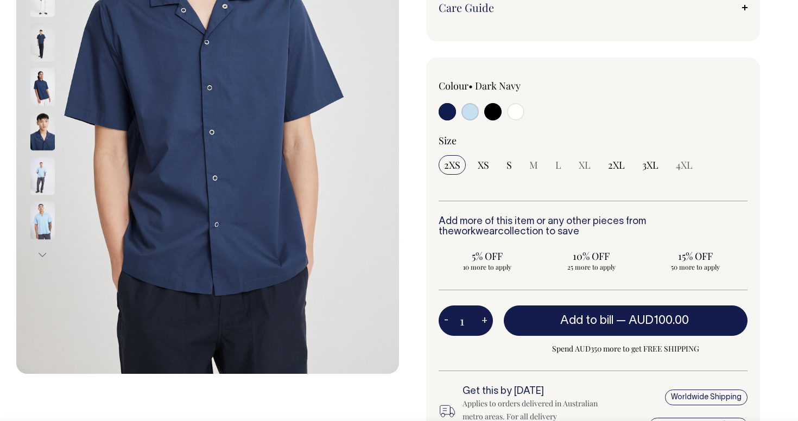
click at [517, 113] on input "radio" at bounding box center [515, 111] width 17 height 17
radio input "true"
select select "Off-White"
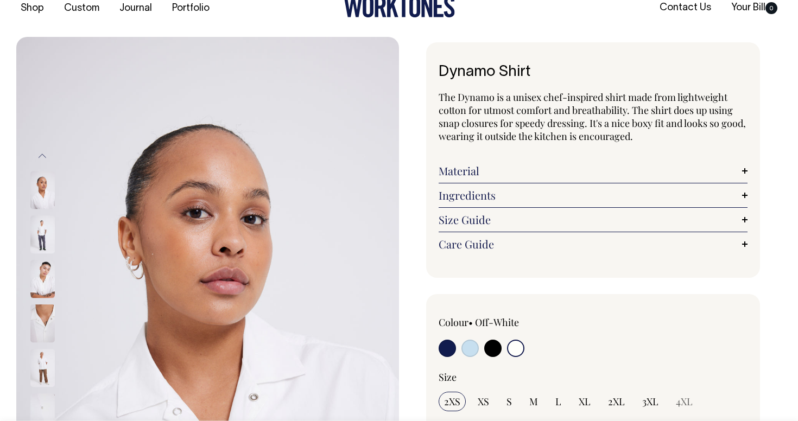
scroll to position [17, 0]
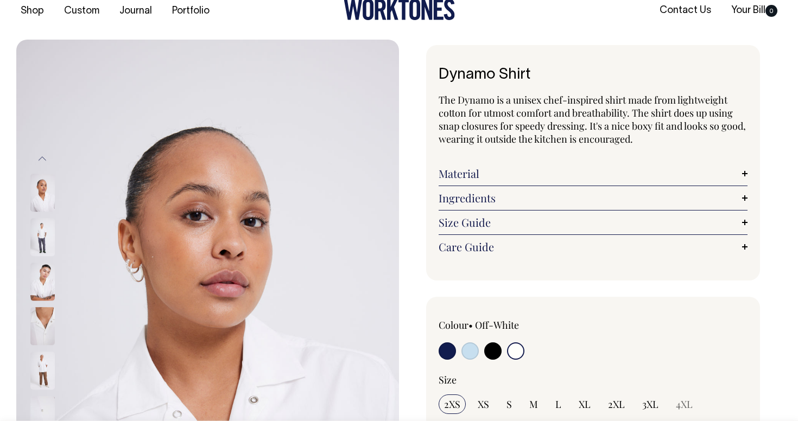
click at [54, 195] on img at bounding box center [42, 193] width 24 height 38
click at [35, 251] on img at bounding box center [42, 238] width 24 height 38
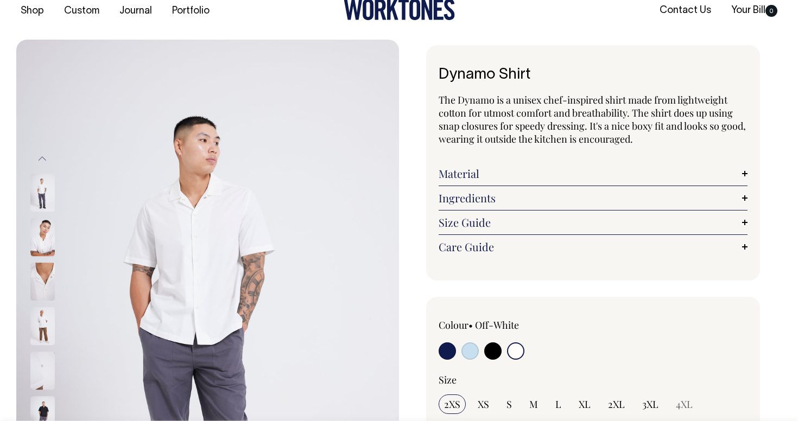
click at [38, 154] on button "Previous" at bounding box center [42, 159] width 16 height 24
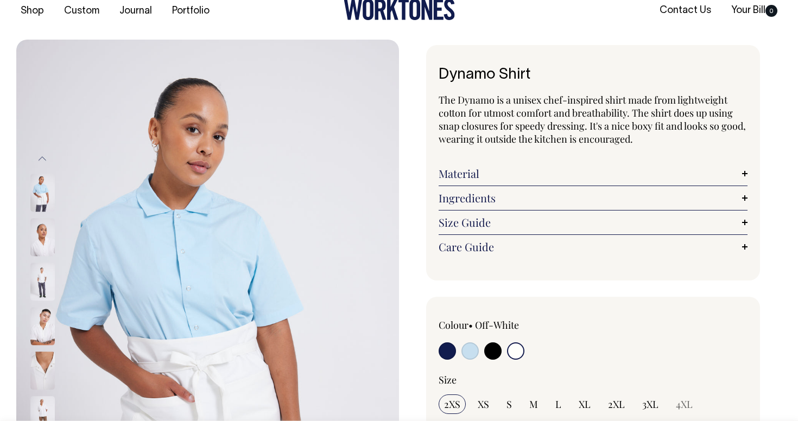
click at [38, 154] on button "Previous" at bounding box center [42, 159] width 16 height 24
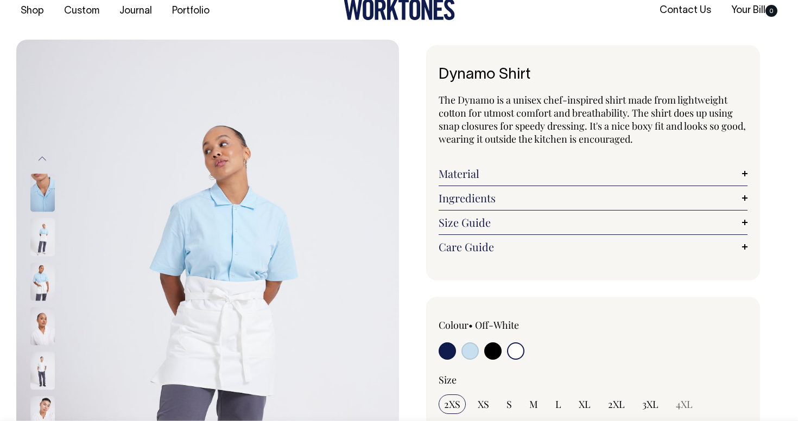
click at [38, 154] on button "Previous" at bounding box center [42, 159] width 16 height 24
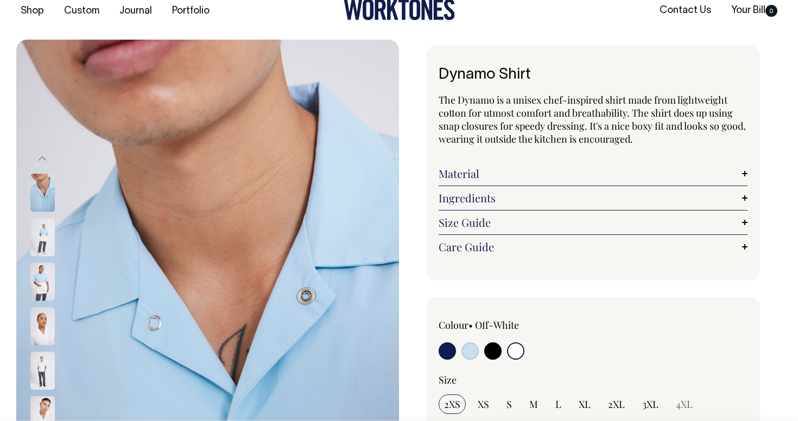
click at [38, 154] on button "Previous" at bounding box center [42, 159] width 16 height 24
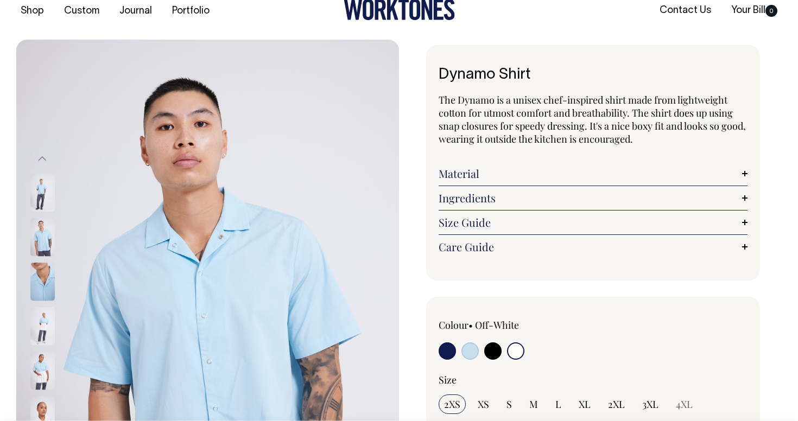
click at [38, 154] on button "Previous" at bounding box center [42, 159] width 16 height 24
click at [39, 154] on button "Previous" at bounding box center [42, 159] width 16 height 24
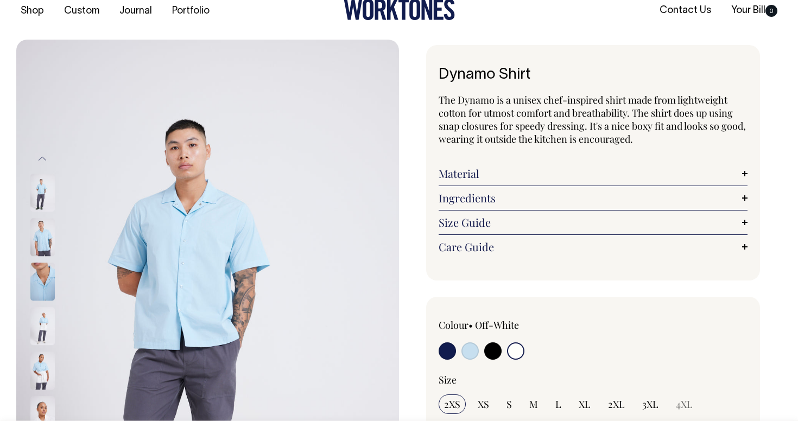
click at [39, 154] on button "Previous" at bounding box center [42, 159] width 16 height 24
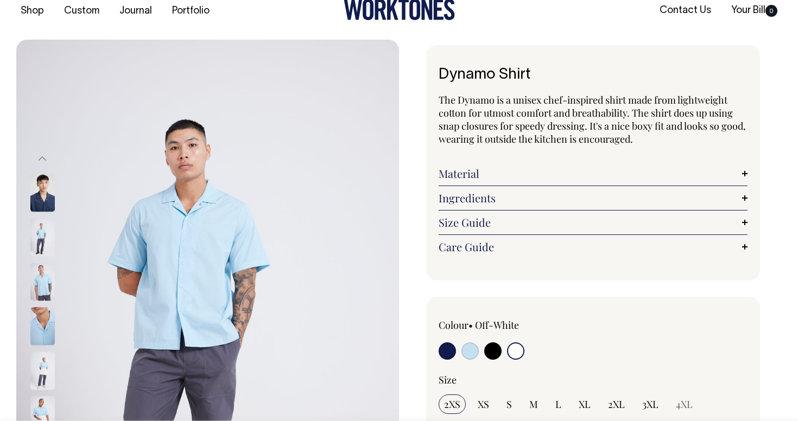
click at [39, 154] on button "Previous" at bounding box center [42, 159] width 16 height 24
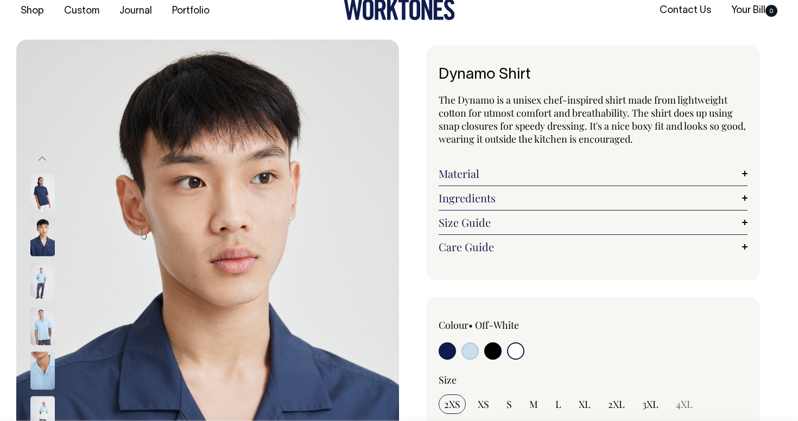
click at [39, 154] on button "Previous" at bounding box center [42, 159] width 16 height 24
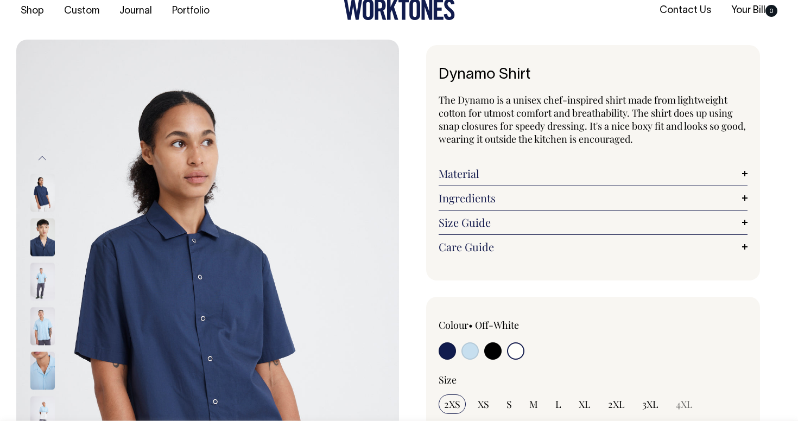
click at [39, 154] on button "Previous" at bounding box center [42, 159] width 16 height 24
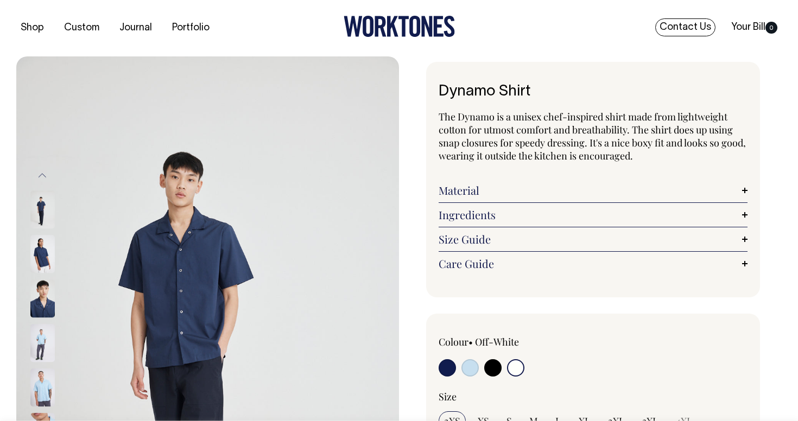
scroll to position [0, 0]
click at [33, 249] on img at bounding box center [42, 255] width 24 height 38
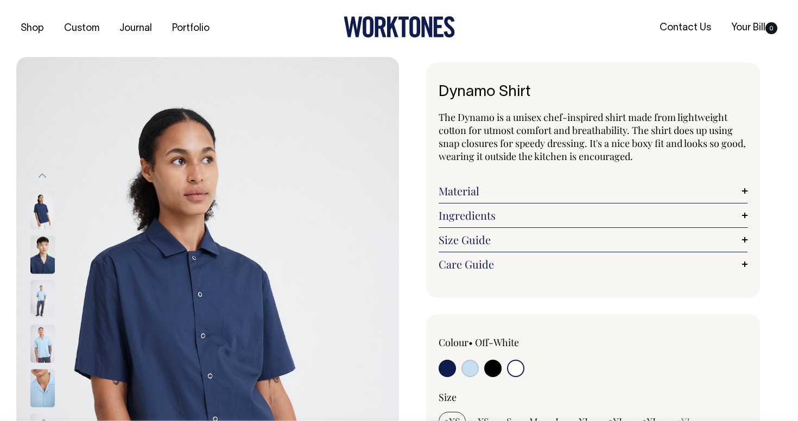
click at [41, 271] on img at bounding box center [42, 255] width 24 height 38
